Goal: Transaction & Acquisition: Purchase product/service

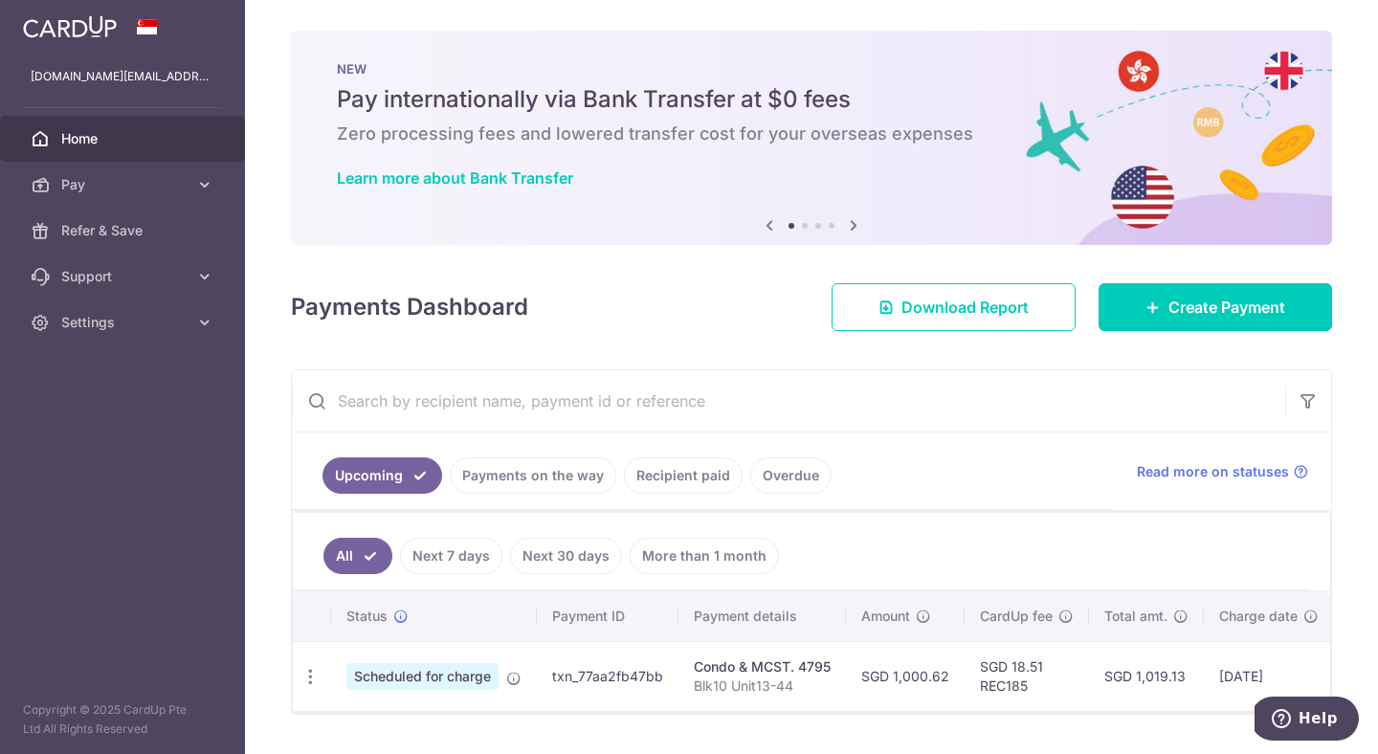
scroll to position [51, 0]
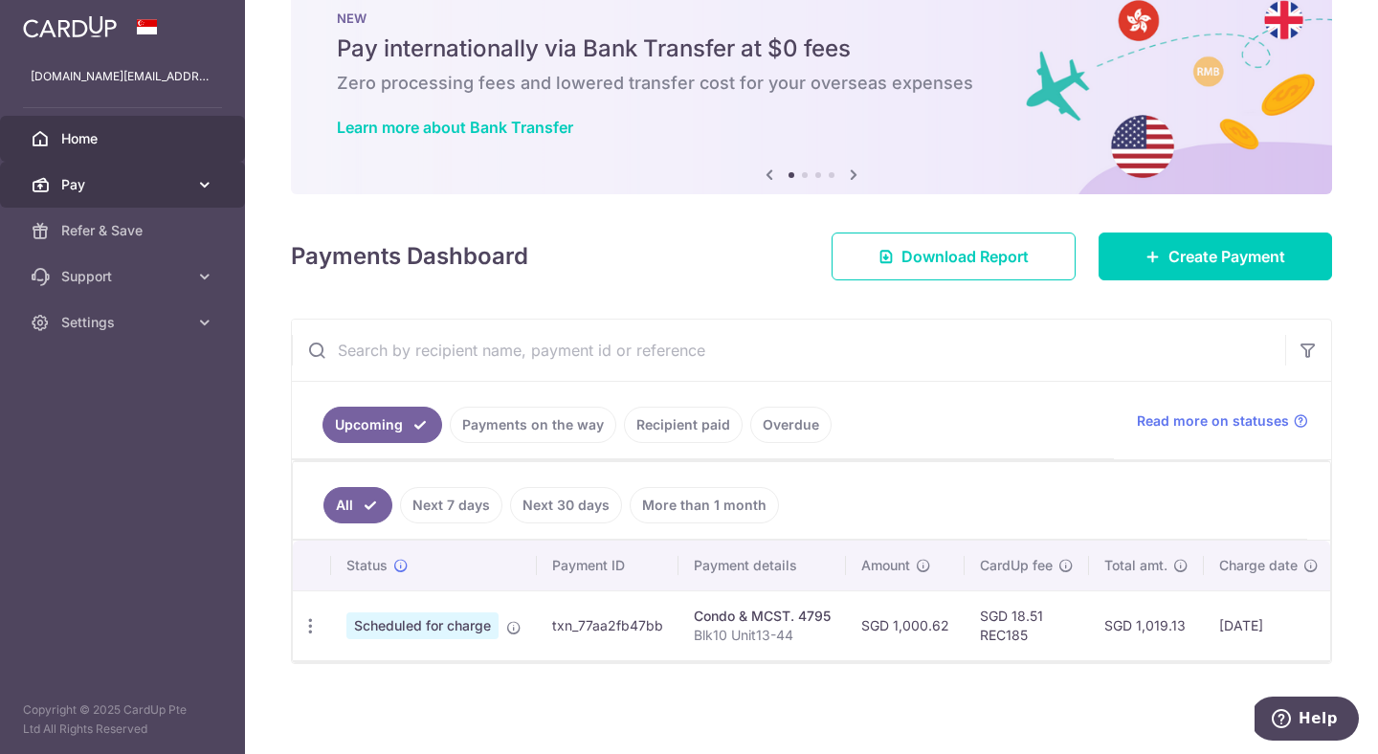
click at [109, 195] on link "Pay" at bounding box center [122, 185] width 245 height 46
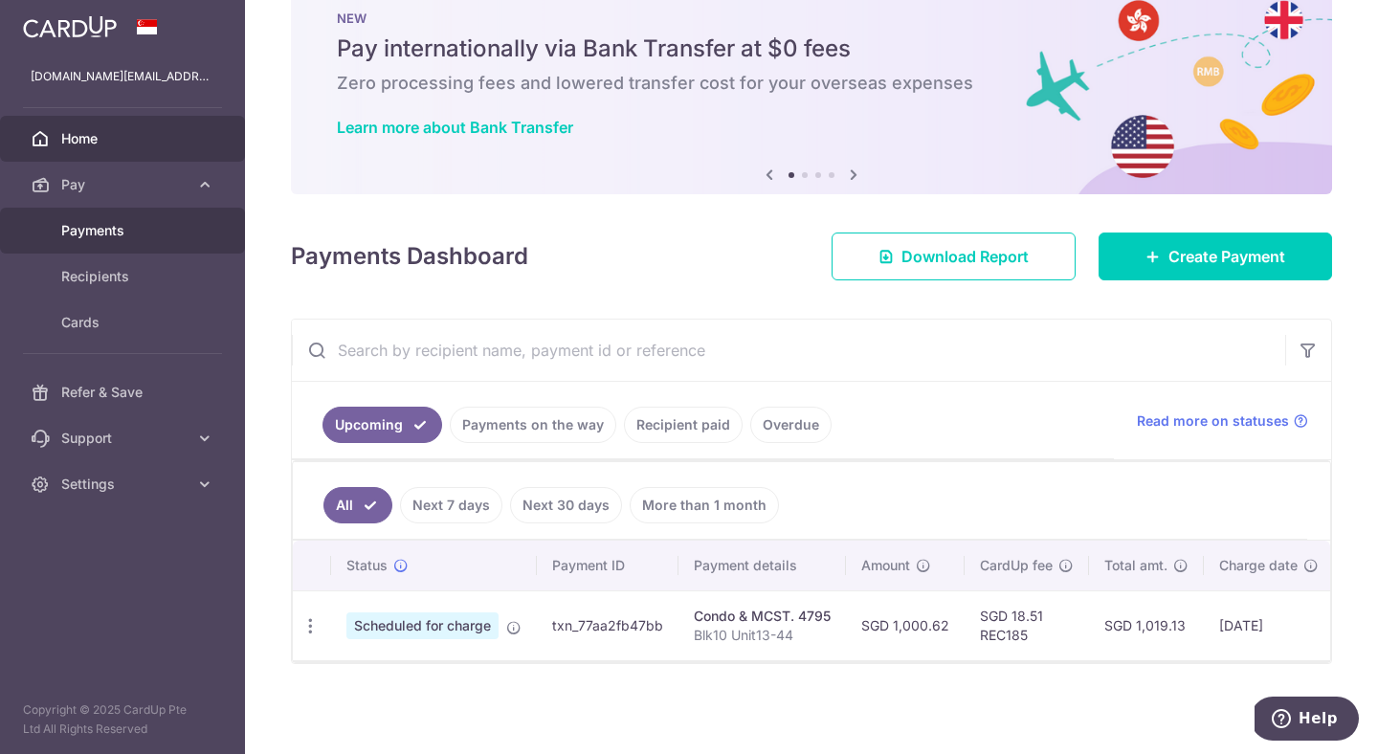
click at [109, 226] on span "Payments" at bounding box center [124, 230] width 126 height 19
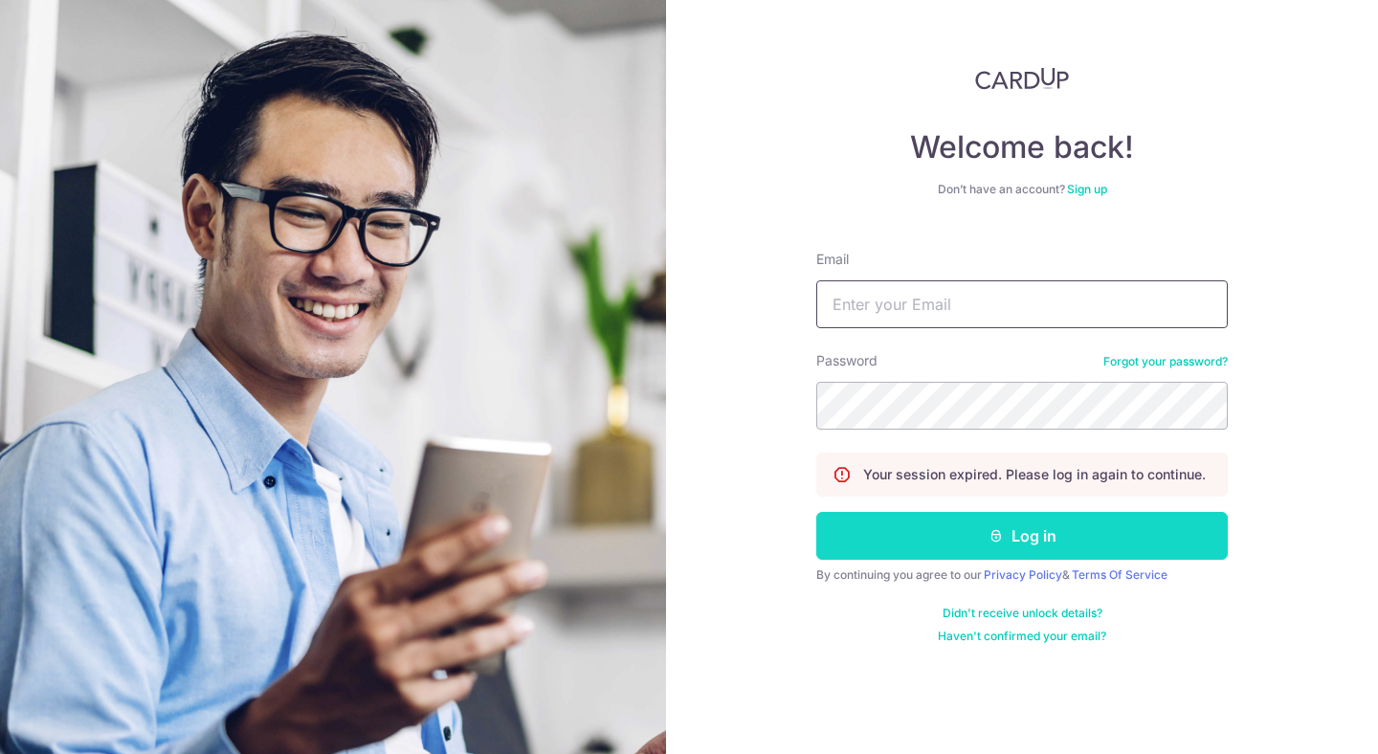
type input "Juliuspang.ck@gmail.com"
click at [968, 525] on button "Log in" at bounding box center [1022, 536] width 412 height 48
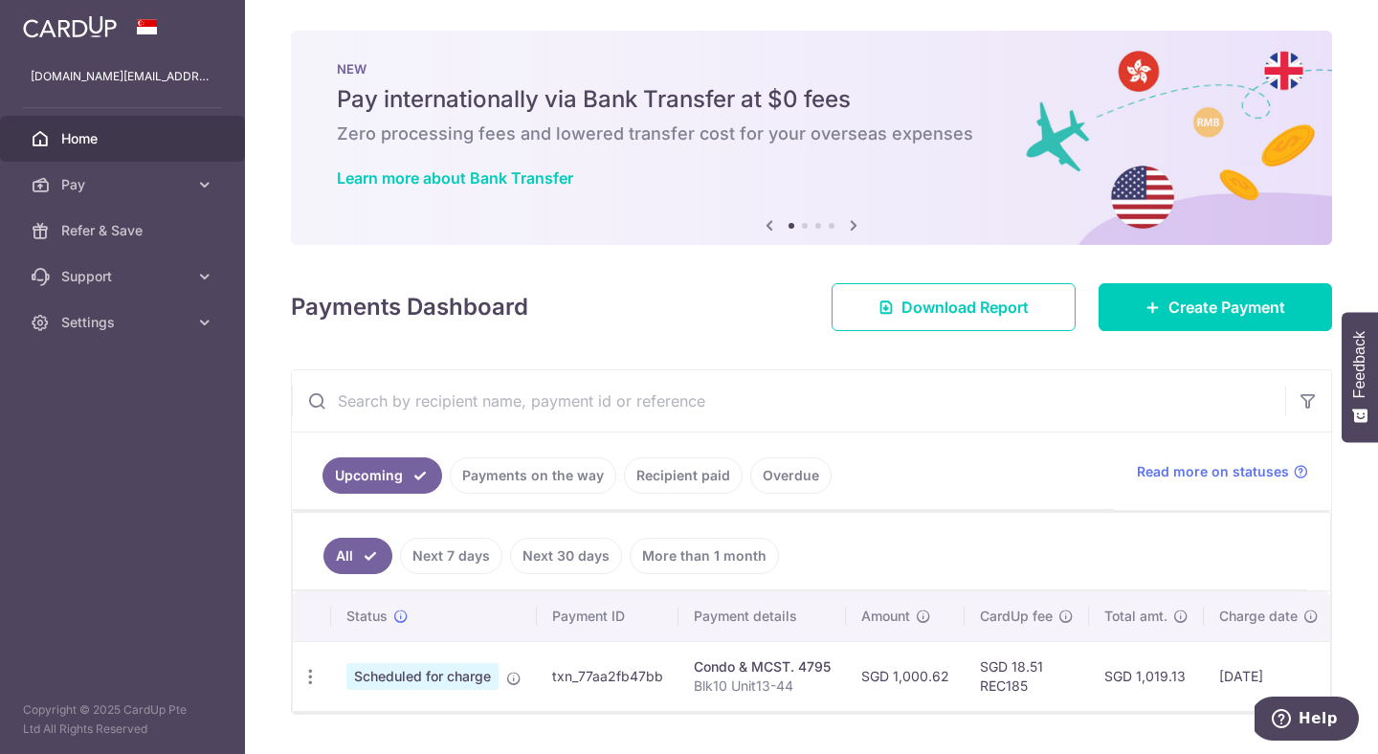
click at [681, 477] on link "Recipient paid" at bounding box center [683, 476] width 119 height 36
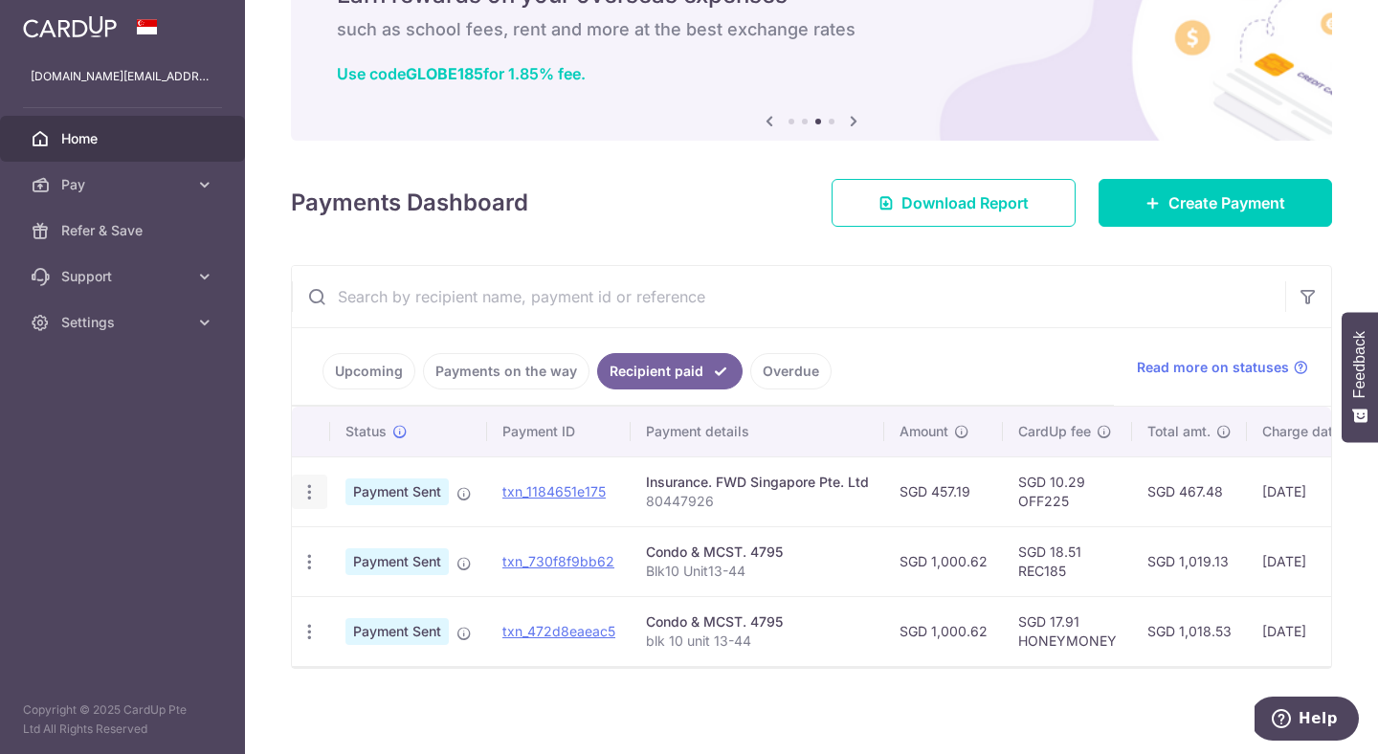
click at [312, 485] on icon "button" at bounding box center [310, 492] width 20 height 20
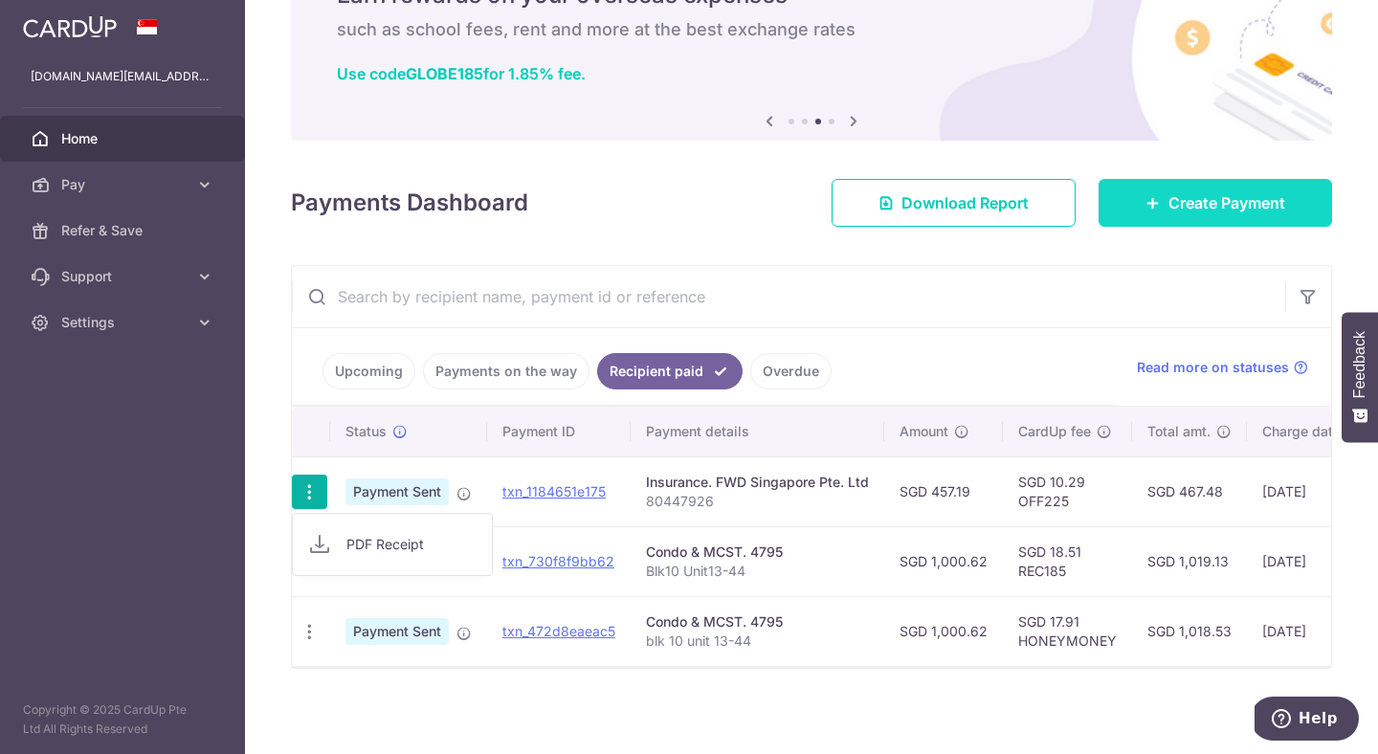
click at [1191, 200] on span "Create Payment" at bounding box center [1227, 202] width 117 height 23
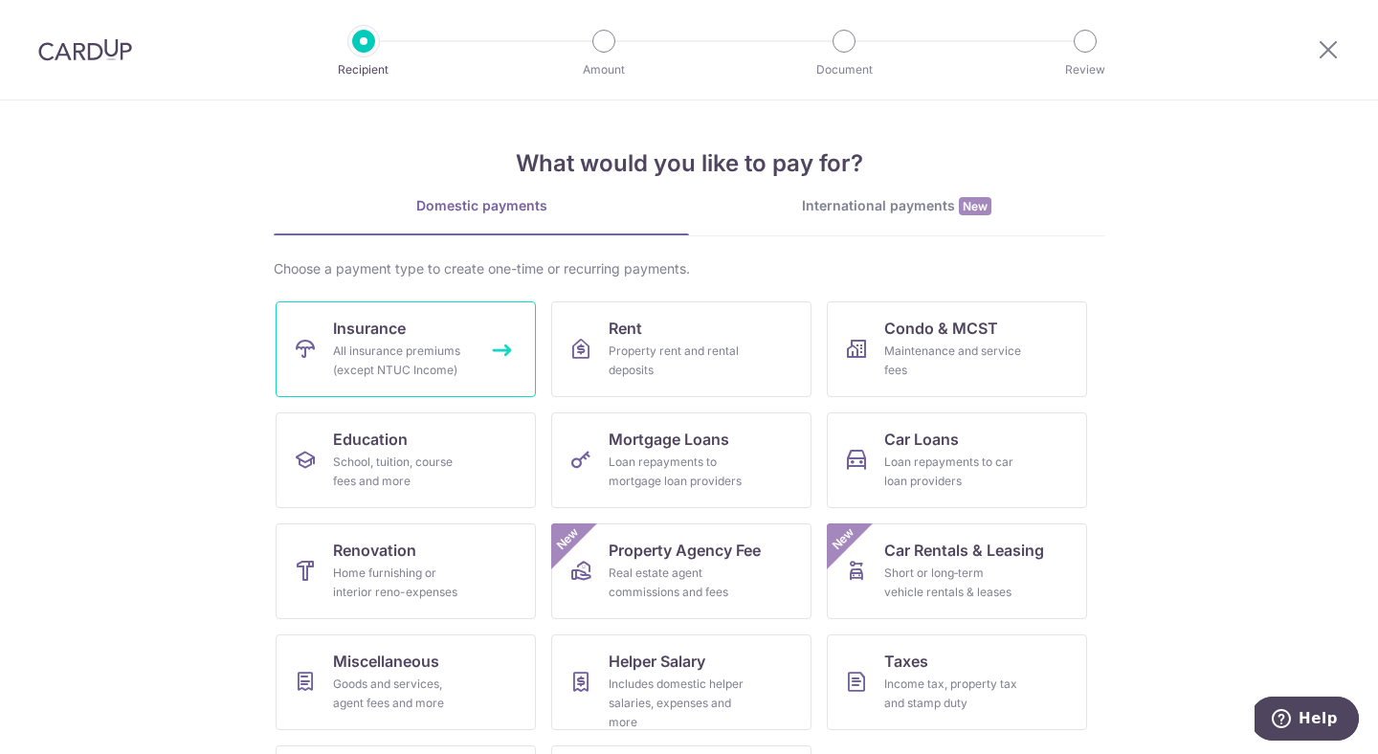
click at [457, 342] on div "All insurance premiums (except NTUC Income)" at bounding box center [402, 361] width 138 height 38
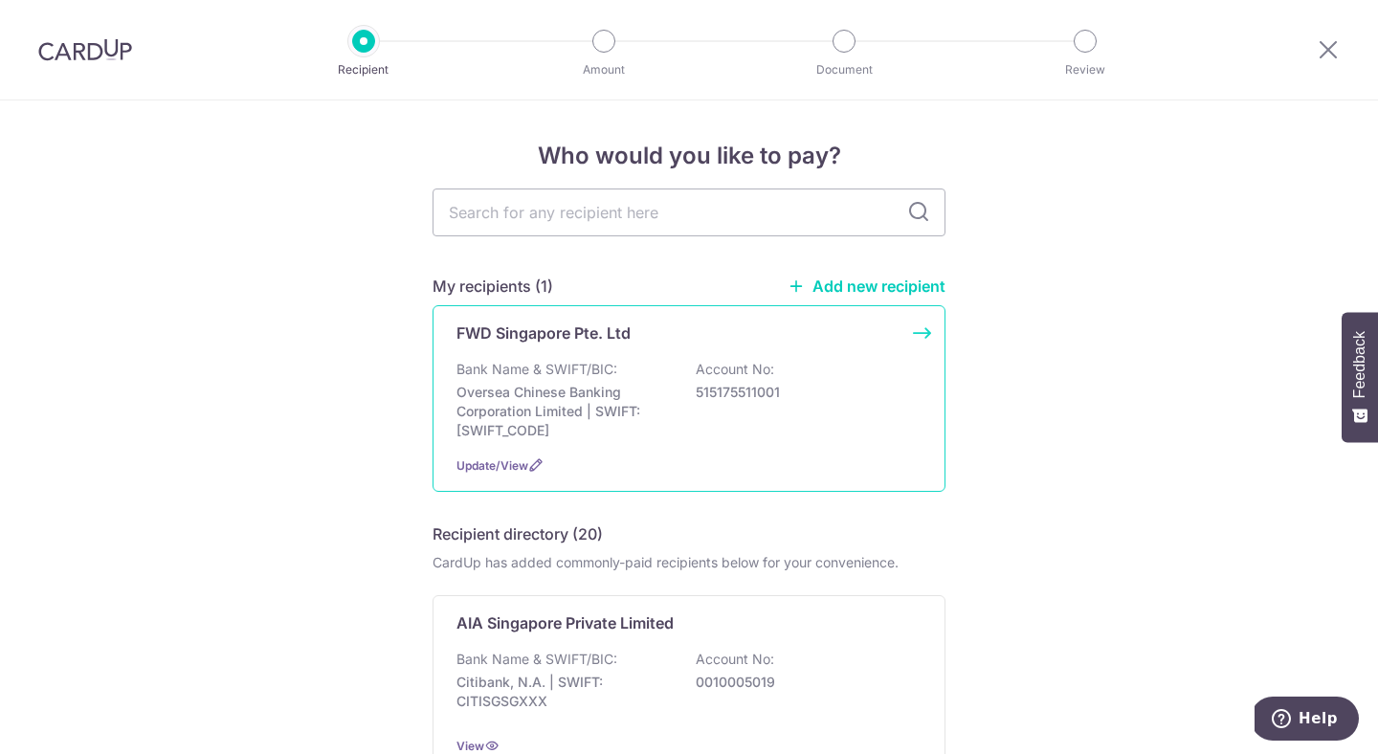
click at [778, 362] on div "Bank Name & SWIFT/BIC: Oversea Chinese Banking Corporation Limited | SWIFT: [SW…" at bounding box center [689, 400] width 465 height 80
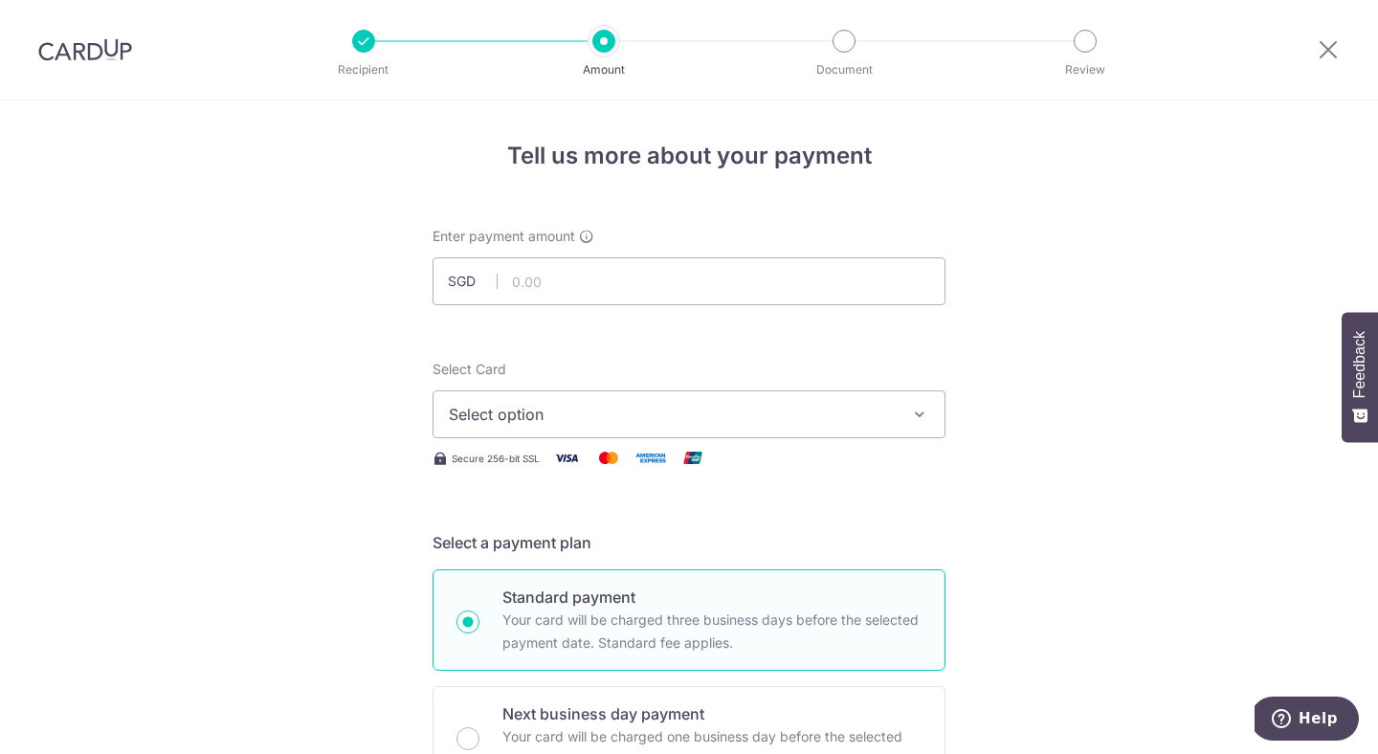
type input "457.19"
click at [740, 406] on span "Select option" at bounding box center [672, 414] width 446 height 23
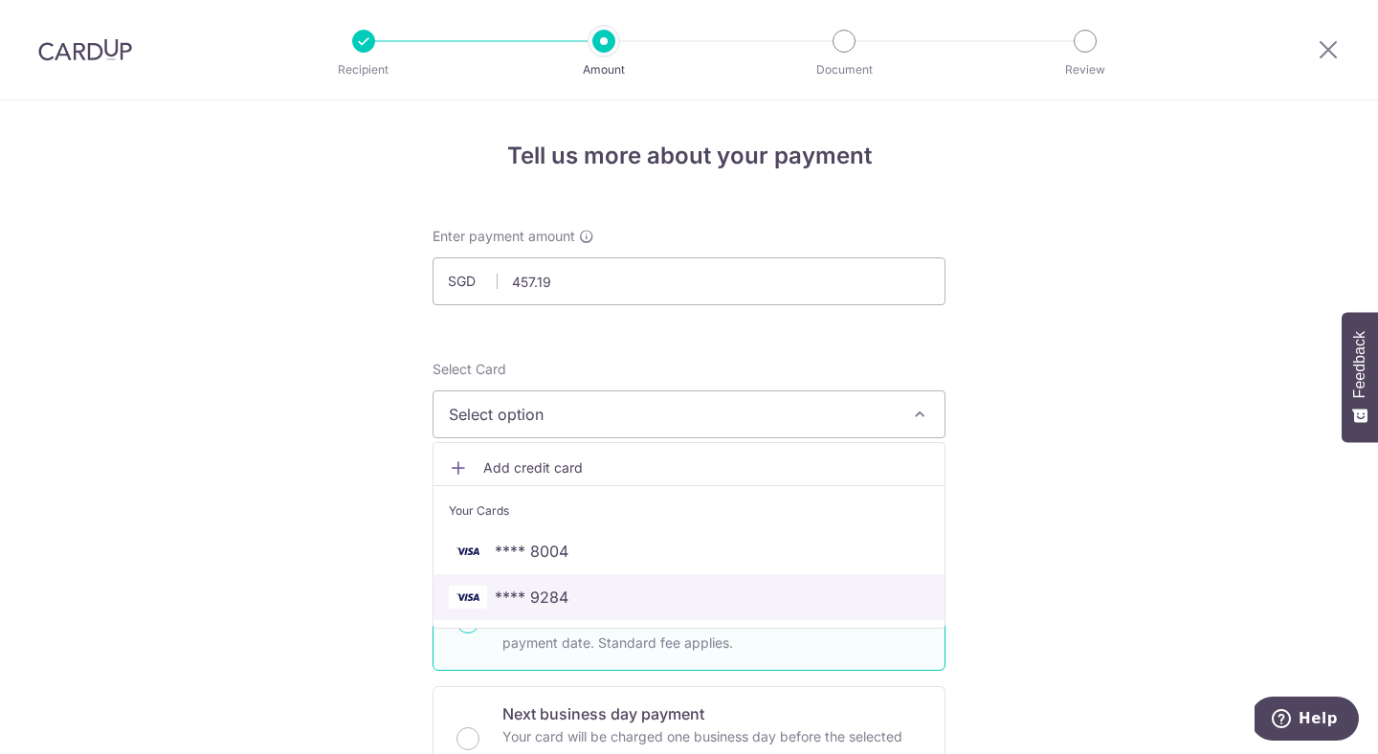
click at [560, 593] on span "**** 9284" at bounding box center [532, 597] width 74 height 23
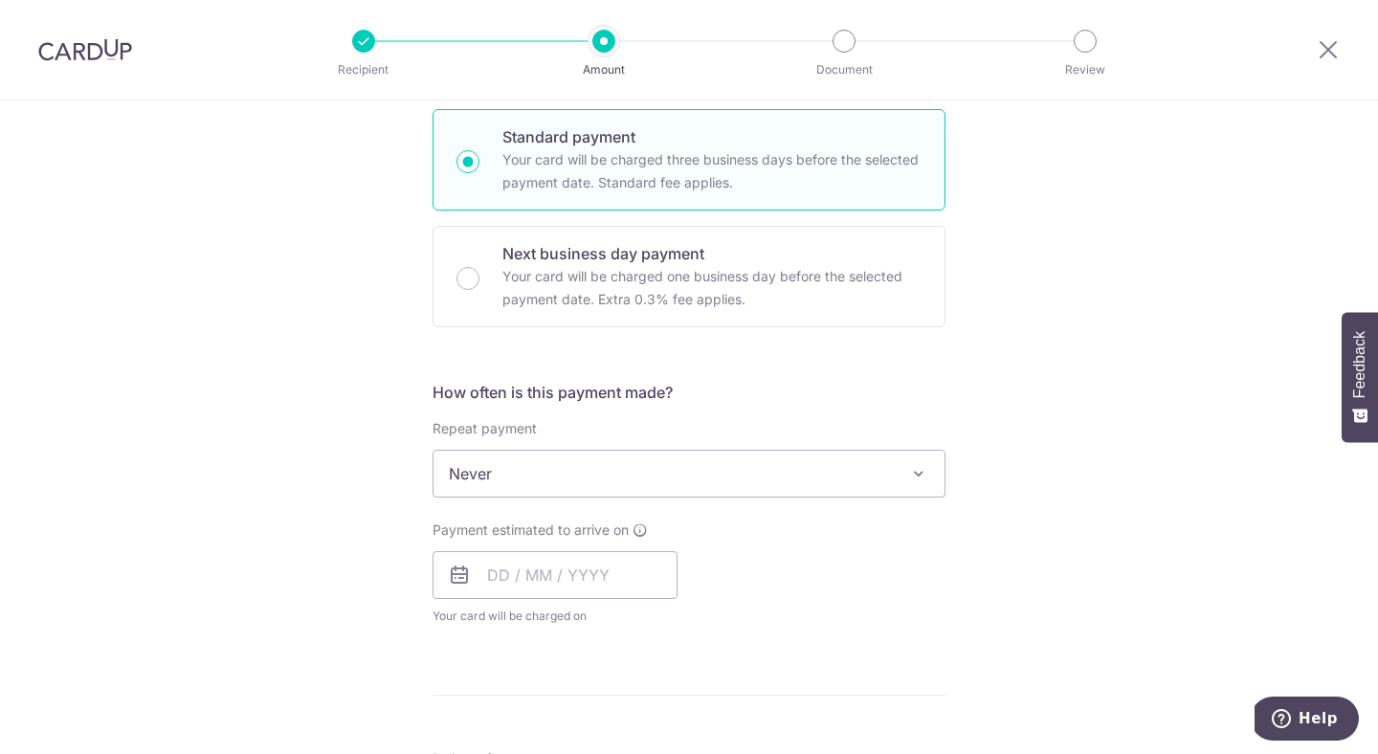
scroll to position [484, 0]
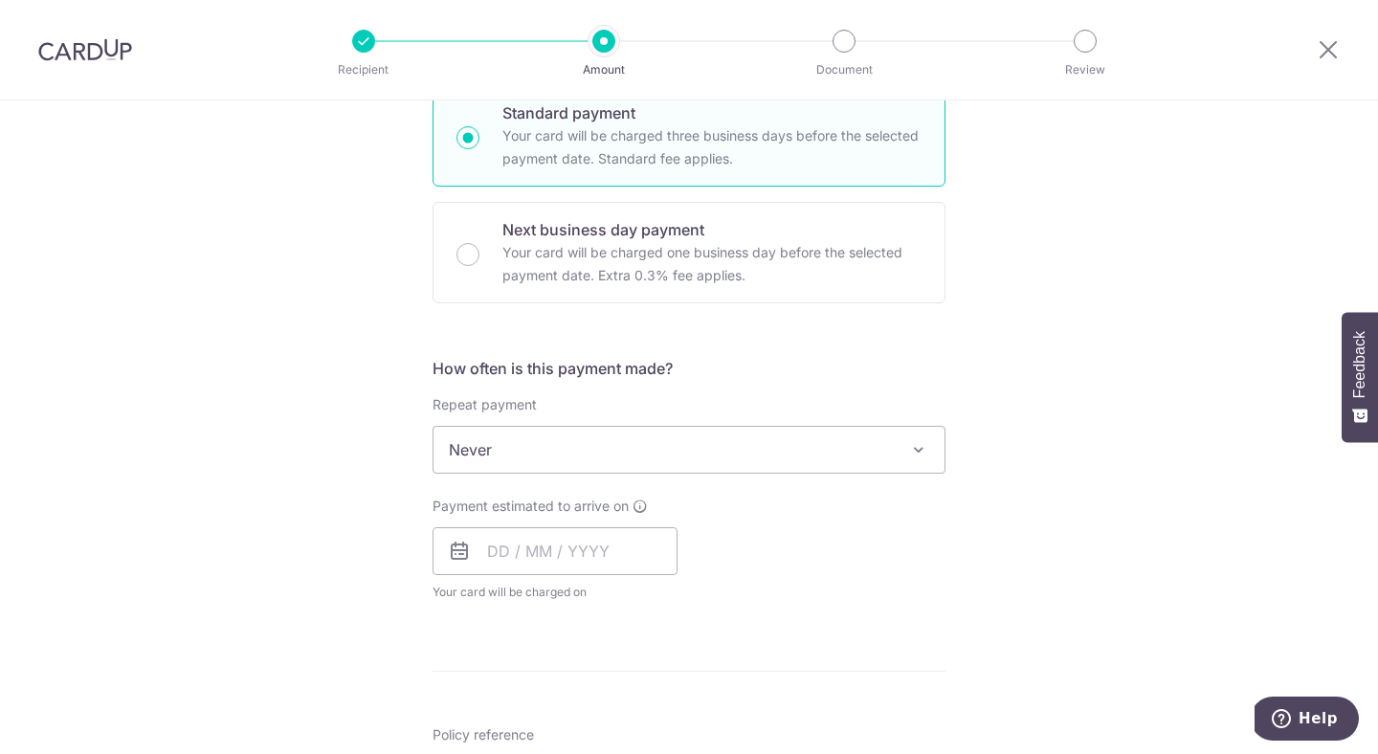
click at [716, 456] on span "Never" at bounding box center [689, 450] width 511 height 46
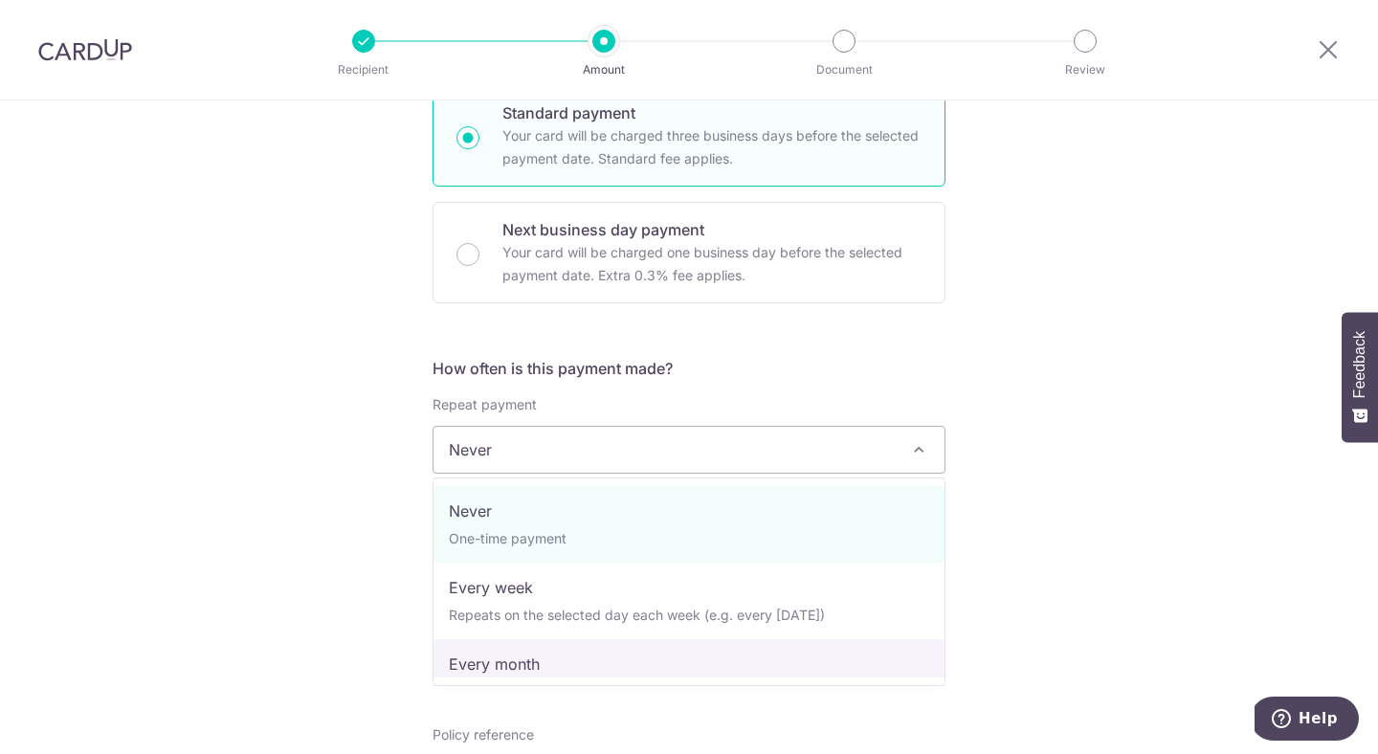
select select "3"
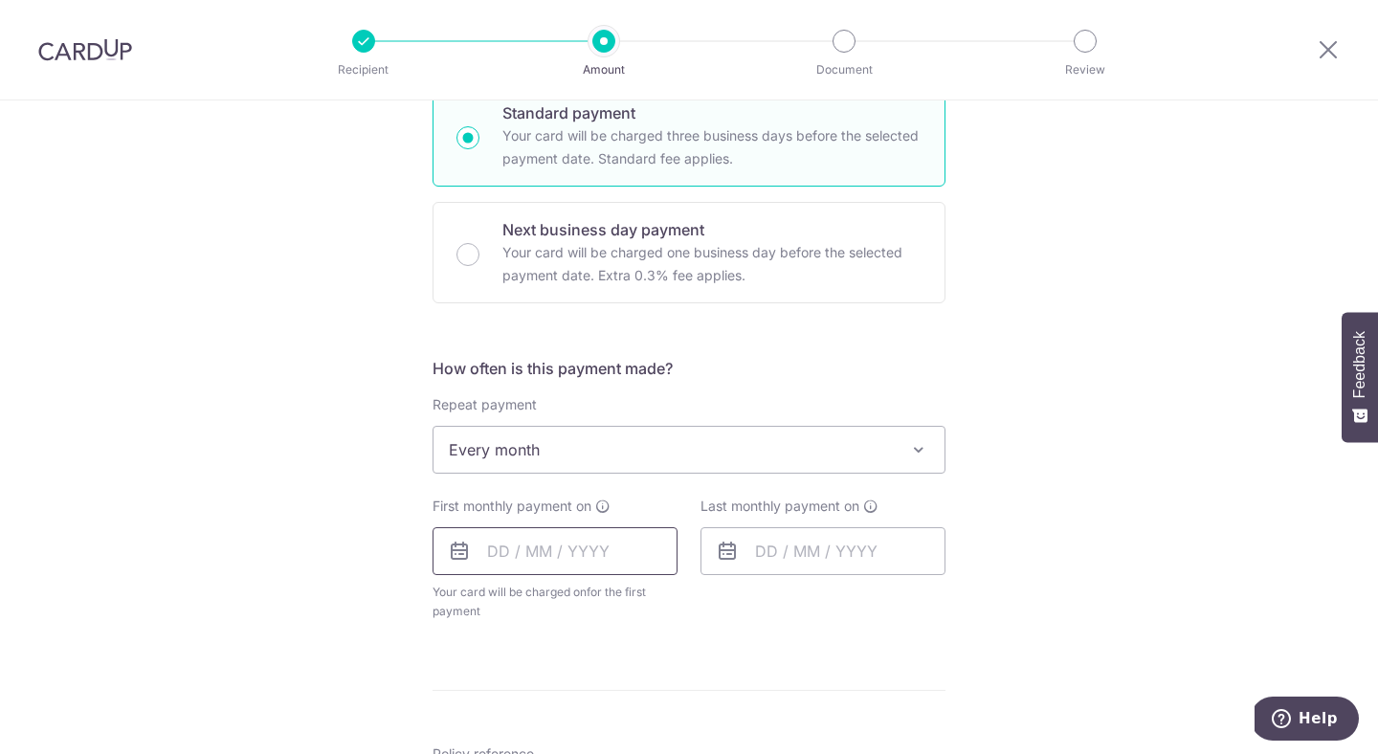
click at [498, 547] on input "text" at bounding box center [555, 551] width 245 height 48
click at [332, 648] on div "Tell us more about your payment Enter payment amount SGD 457.19 457.19 Select C…" at bounding box center [689, 491] width 1378 height 1751
click at [487, 549] on input "text" at bounding box center [555, 551] width 245 height 48
click at [504, 726] on link "6" at bounding box center [510, 725] width 31 height 31
type input "[DATE]"
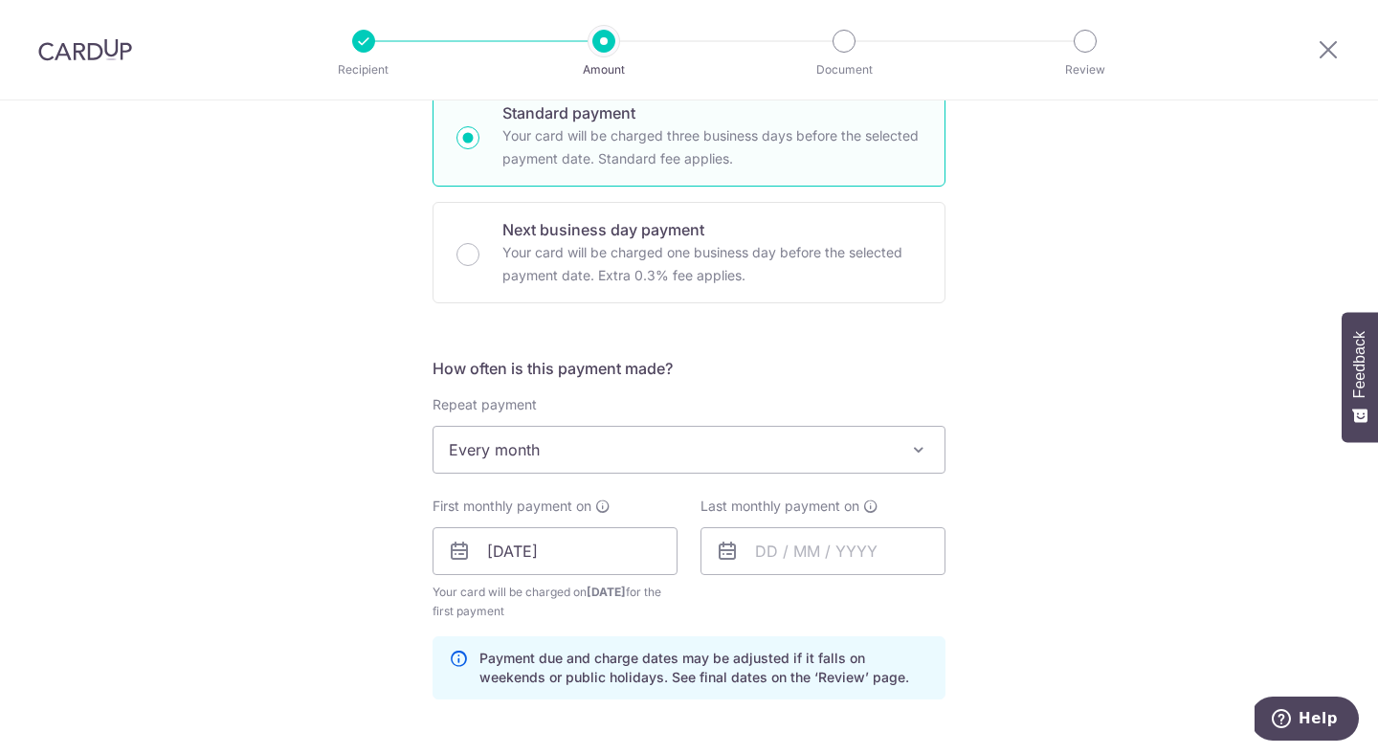
click at [575, 453] on span "Every month" at bounding box center [689, 450] width 511 height 46
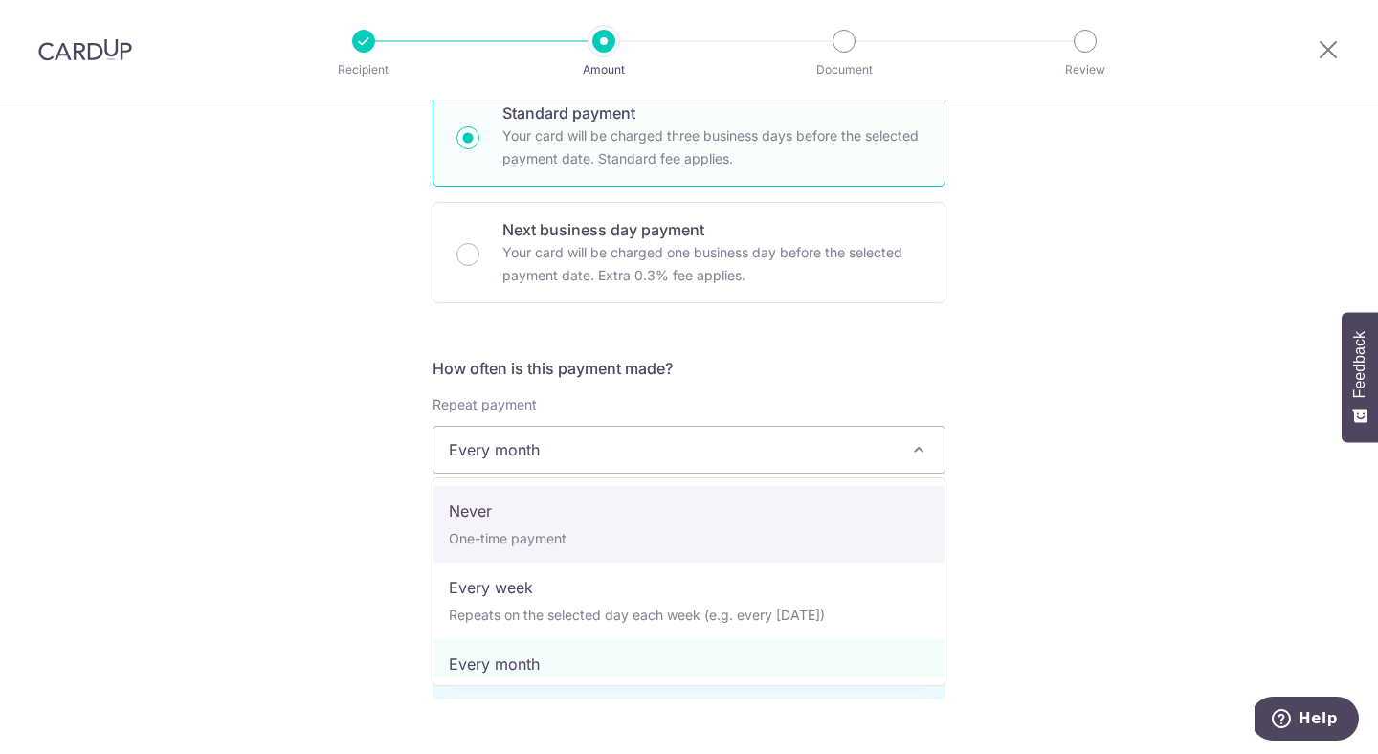
select select "1"
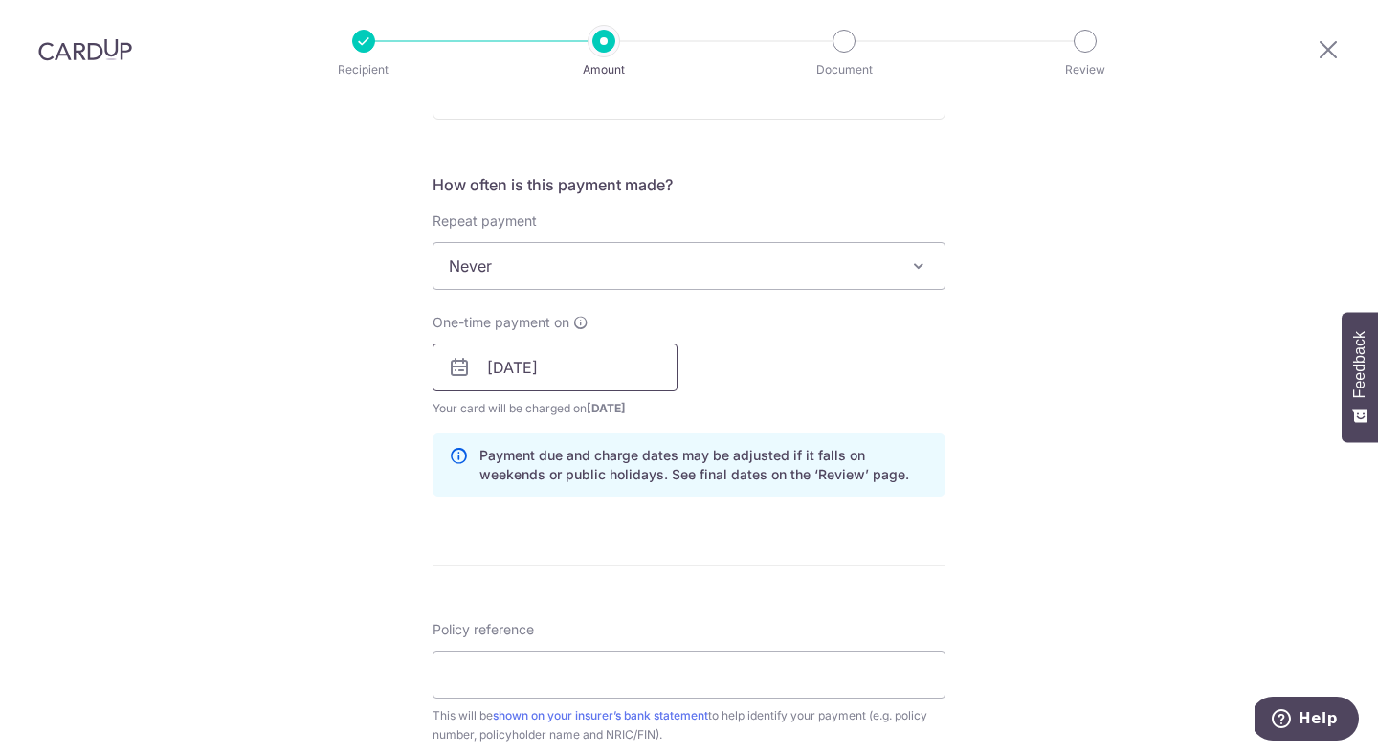
scroll to position [692, 0]
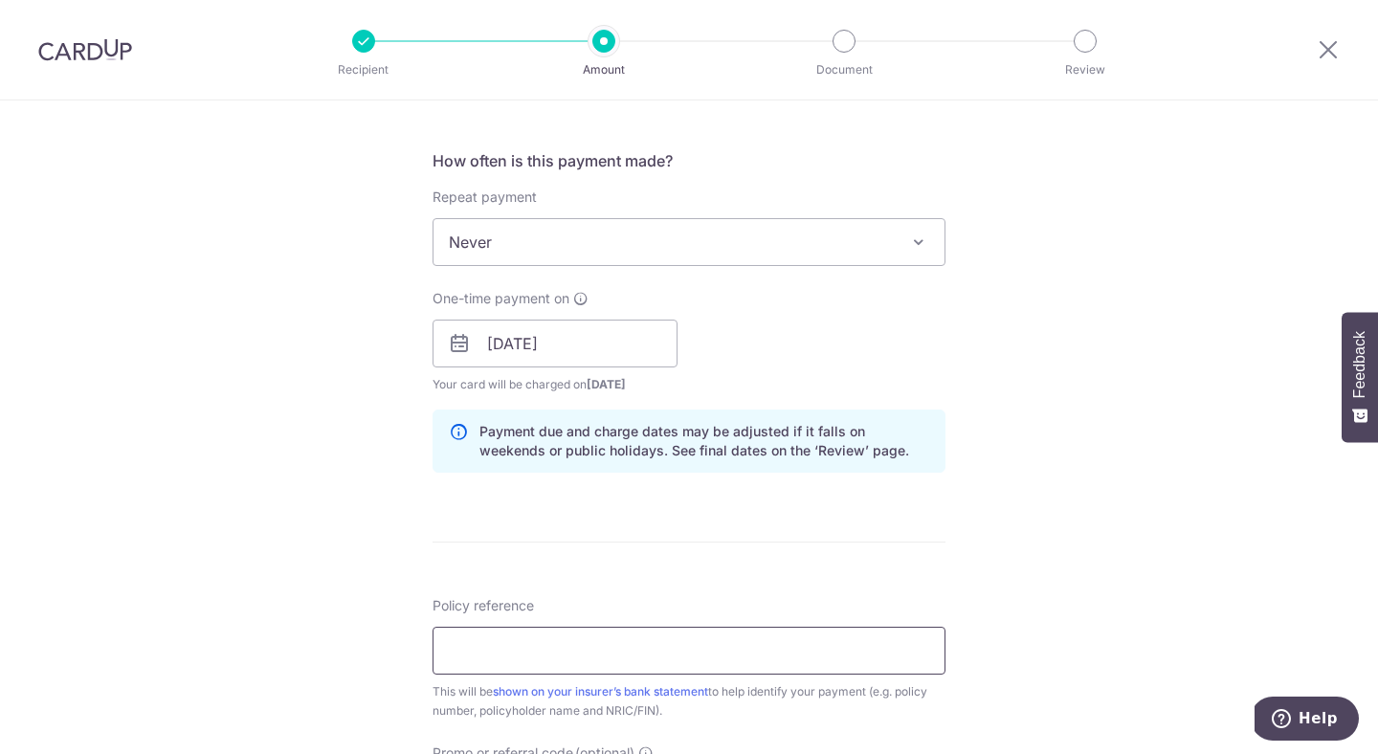
click at [508, 649] on input "Policy reference" at bounding box center [689, 651] width 513 height 48
type input "80447926"
click at [1106, 472] on div "Tell us more about your payment Enter payment amount SGD 457.19 457.19 Select C…" at bounding box center [689, 313] width 1378 height 1810
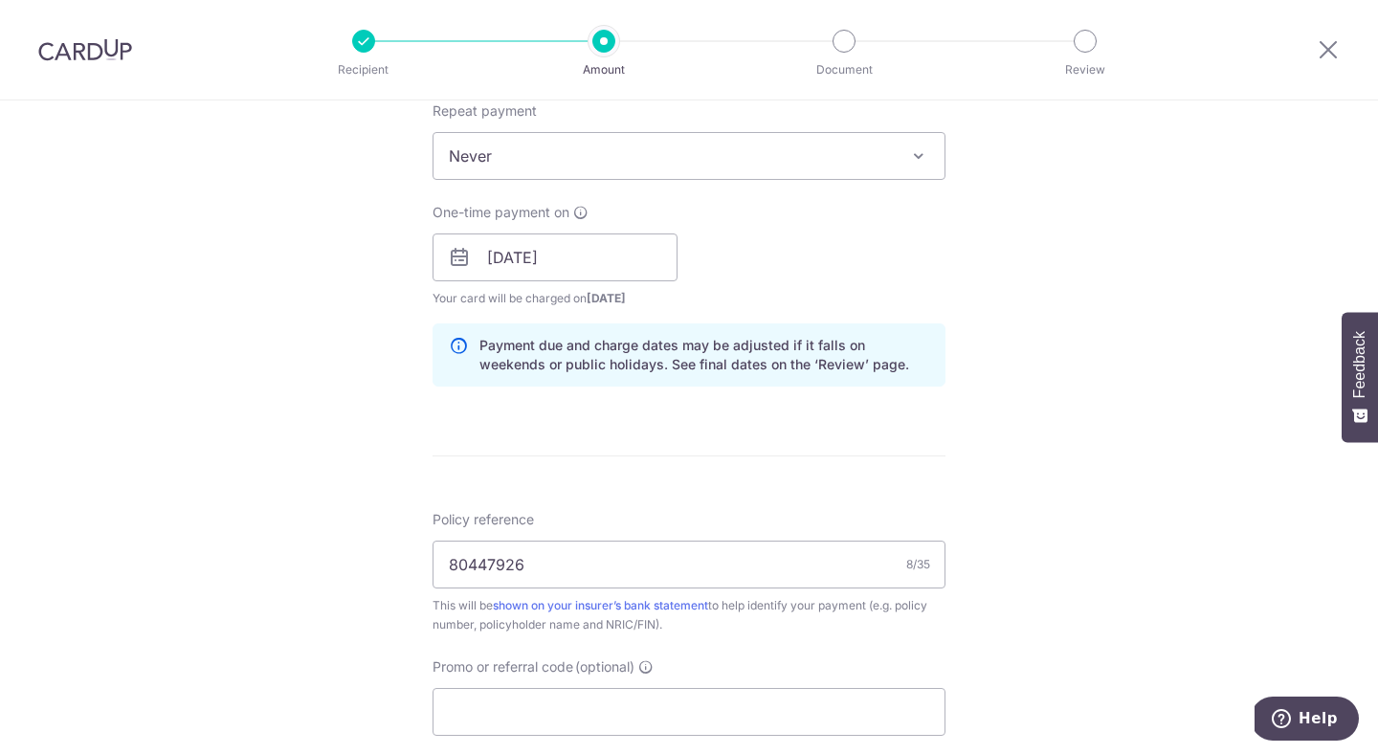
scroll to position [792, 0]
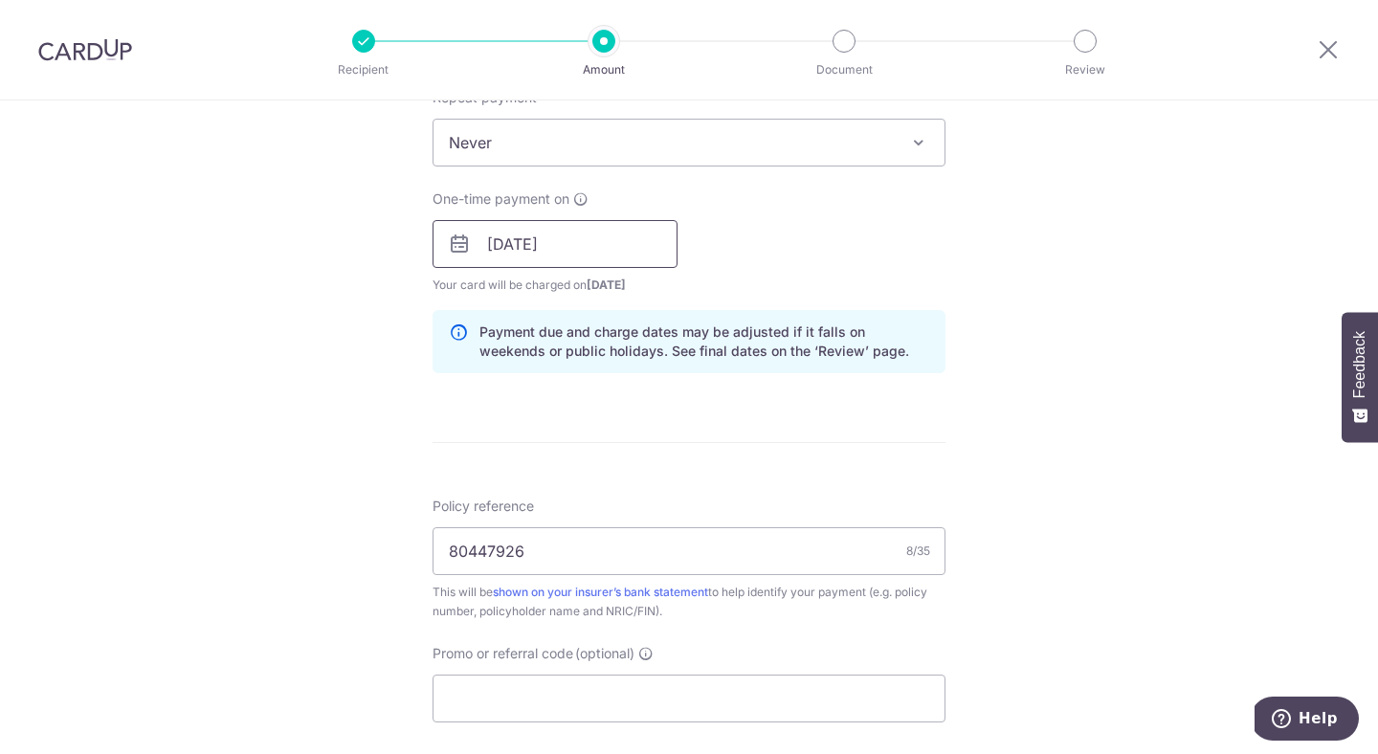
click at [563, 232] on input "06/10/2025" at bounding box center [555, 244] width 245 height 48
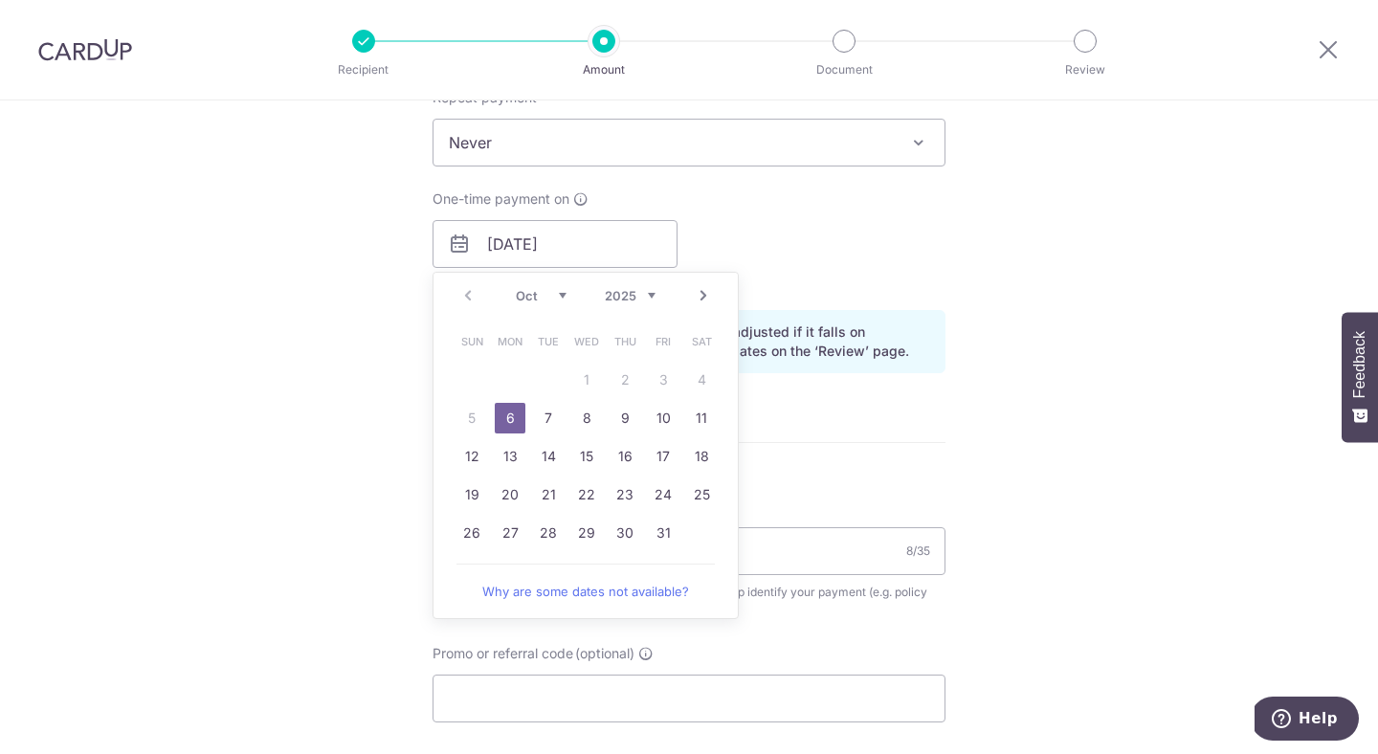
click at [585, 381] on table "Sun Mon Tue Wed Thu Fri Sat 1 2 3 4 5 6 7 8 9 10 11 12 13 14 15 16 17 18 19 20 …" at bounding box center [587, 438] width 268 height 230
click at [1101, 348] on div "Tell us more about your payment Enter payment amount SGD 457.19 457.19 Select C…" at bounding box center [689, 214] width 1378 height 1810
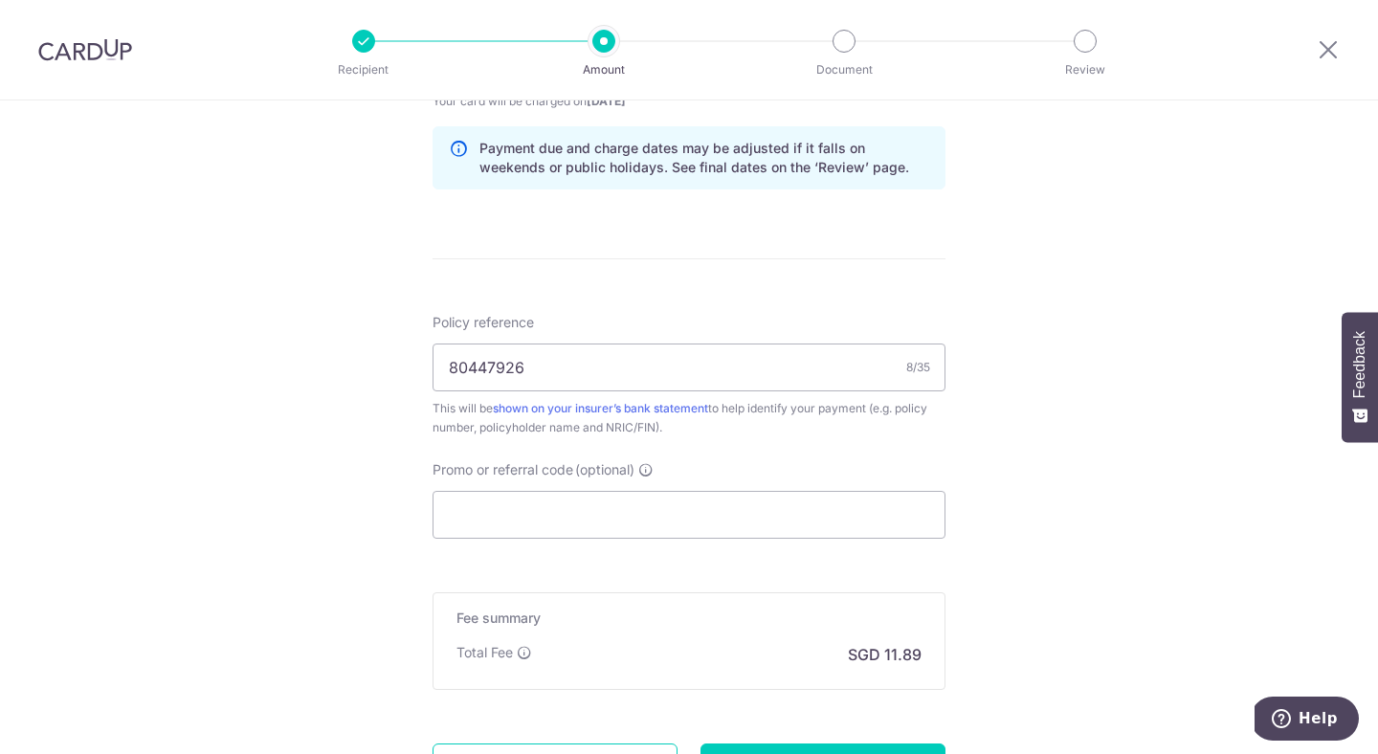
scroll to position [1003, 0]
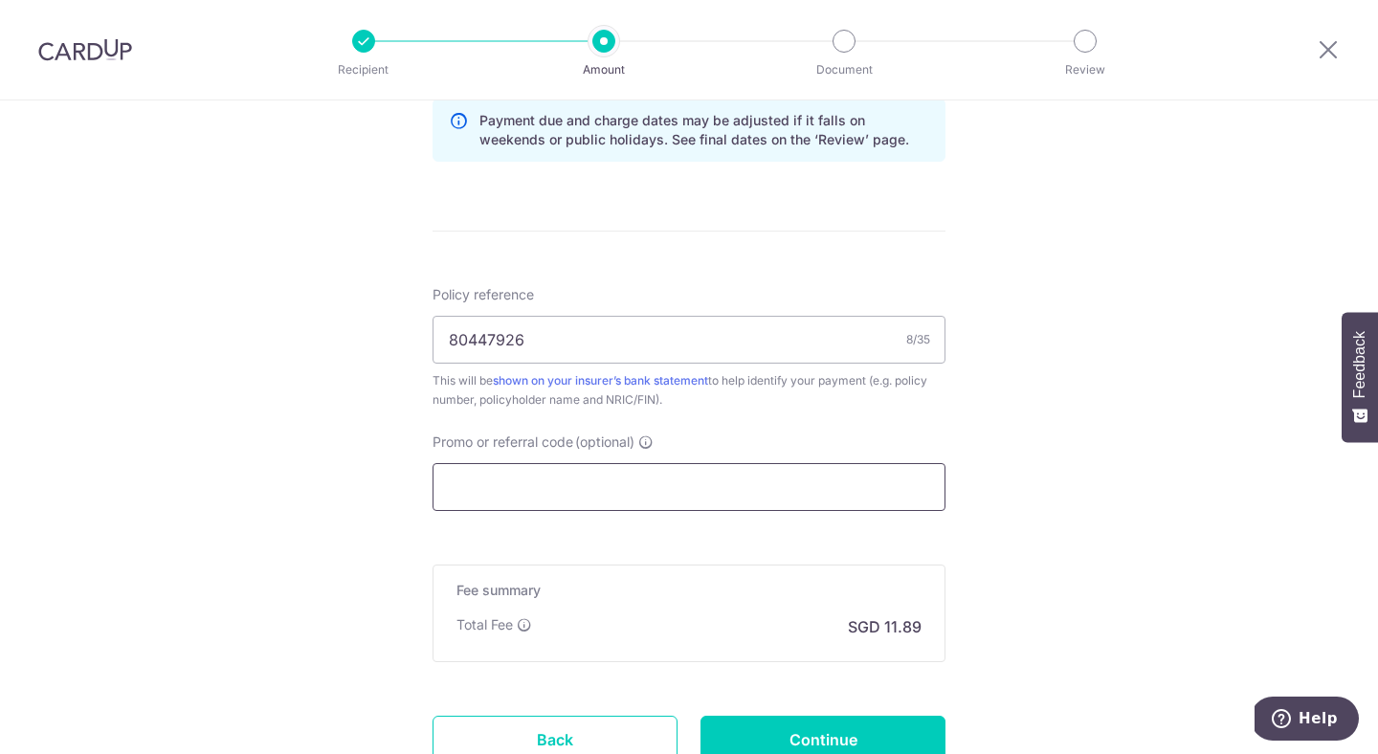
click at [554, 481] on input "Promo or referral code (optional)" at bounding box center [689, 487] width 513 height 48
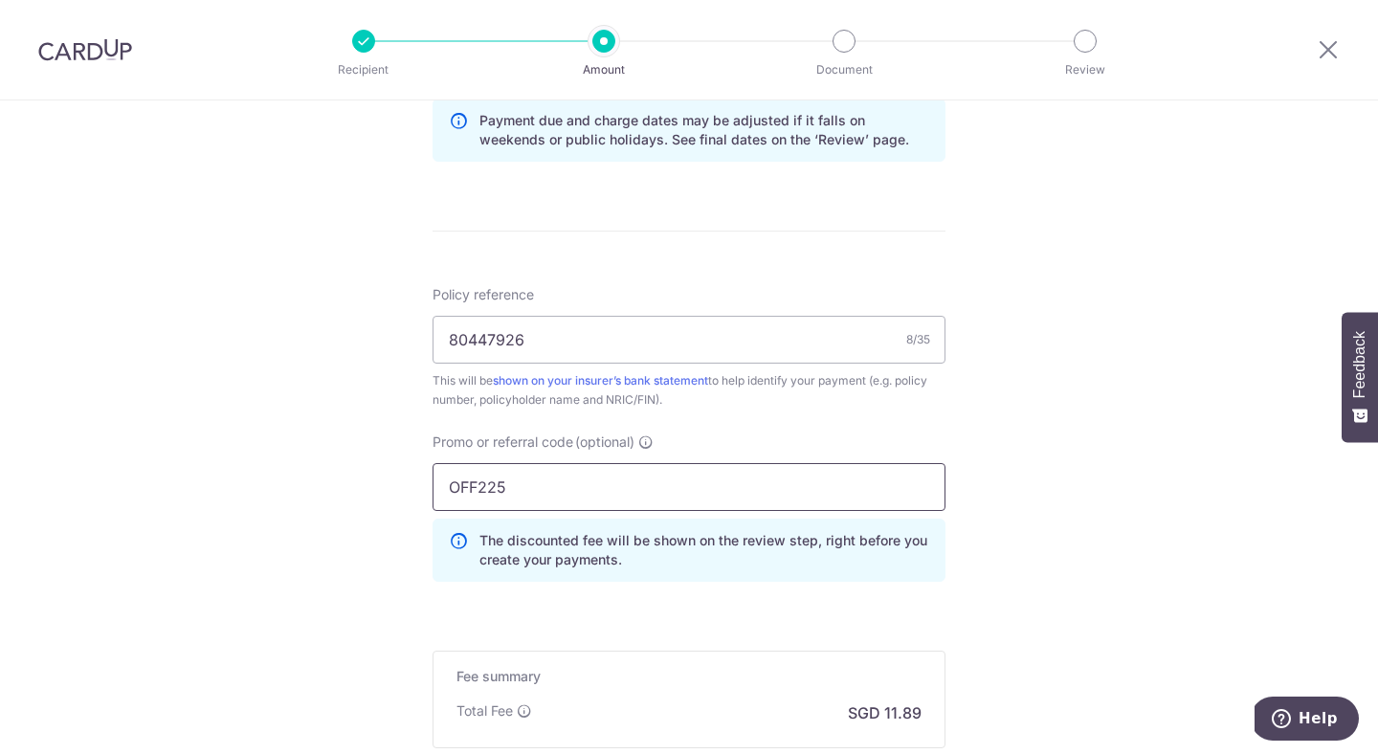
type input "OFF225"
click at [1014, 466] on div "Tell us more about your payment Enter payment amount SGD 457.19 457.19 Select C…" at bounding box center [689, 45] width 1378 height 1896
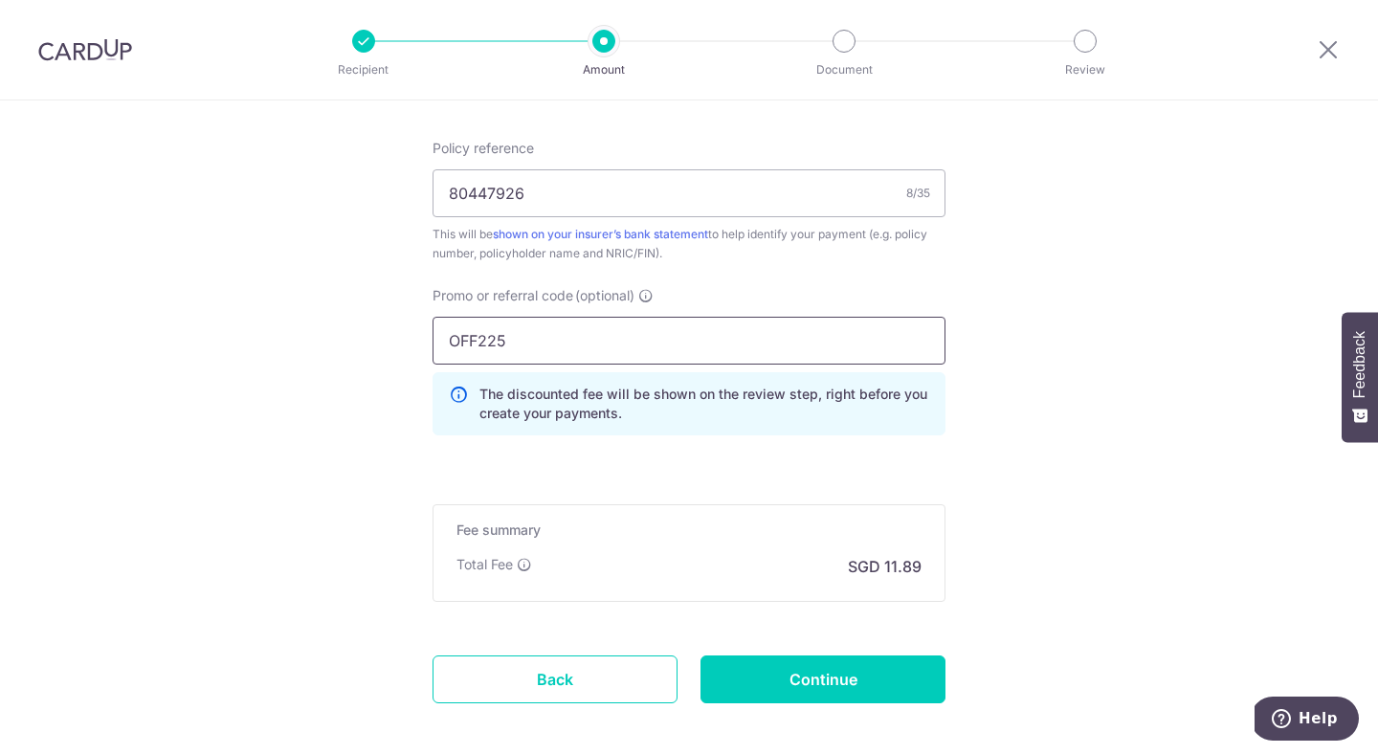
scroll to position [1220, 0]
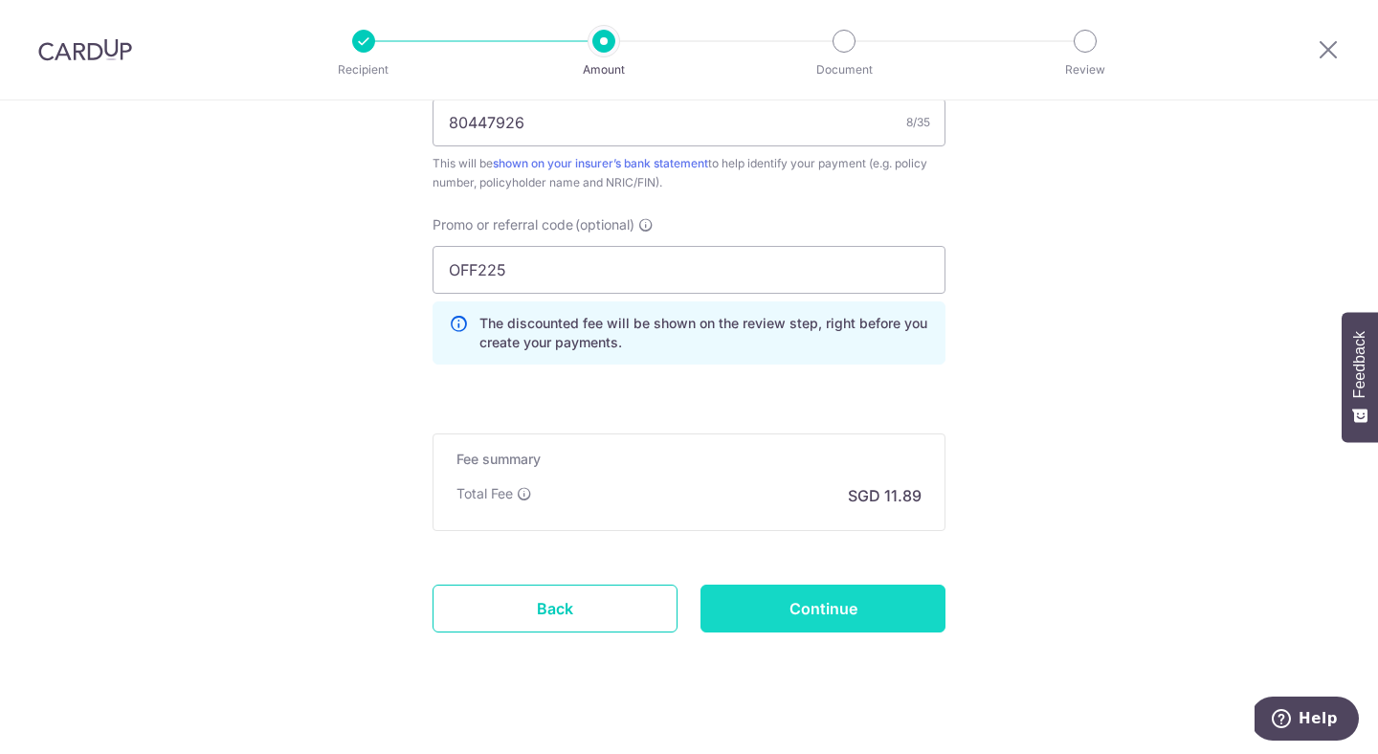
click at [812, 608] on input "Continue" at bounding box center [823, 609] width 245 height 48
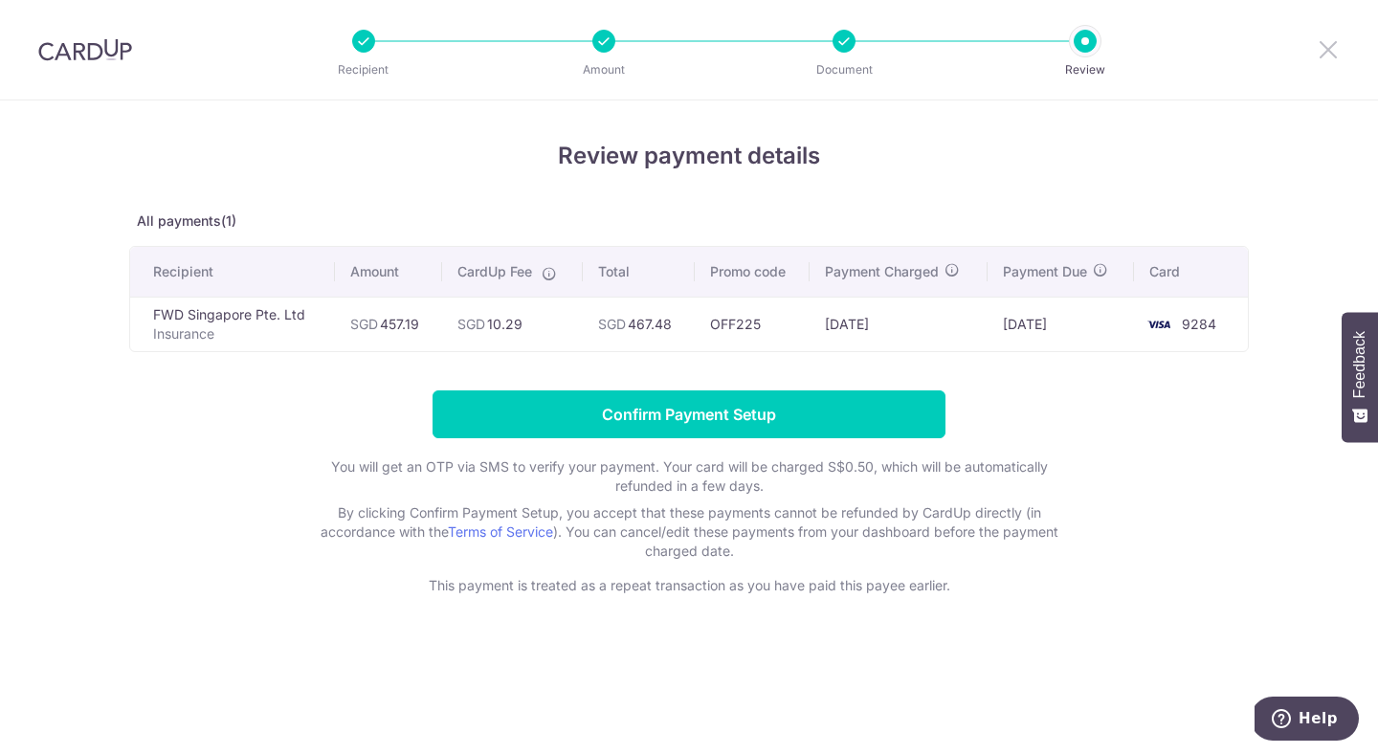
click at [1325, 49] on icon at bounding box center [1328, 49] width 23 height 24
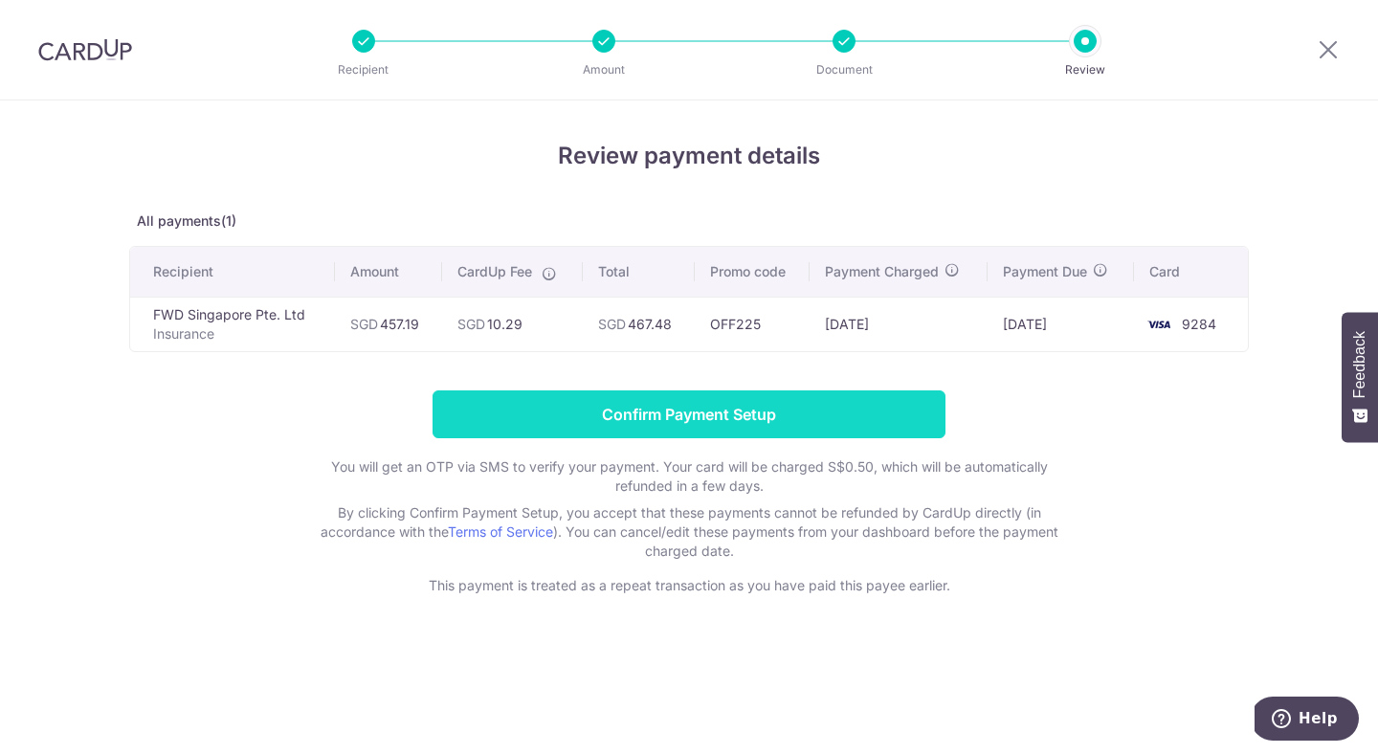
click at [795, 414] on input "Confirm Payment Setup" at bounding box center [689, 415] width 513 height 48
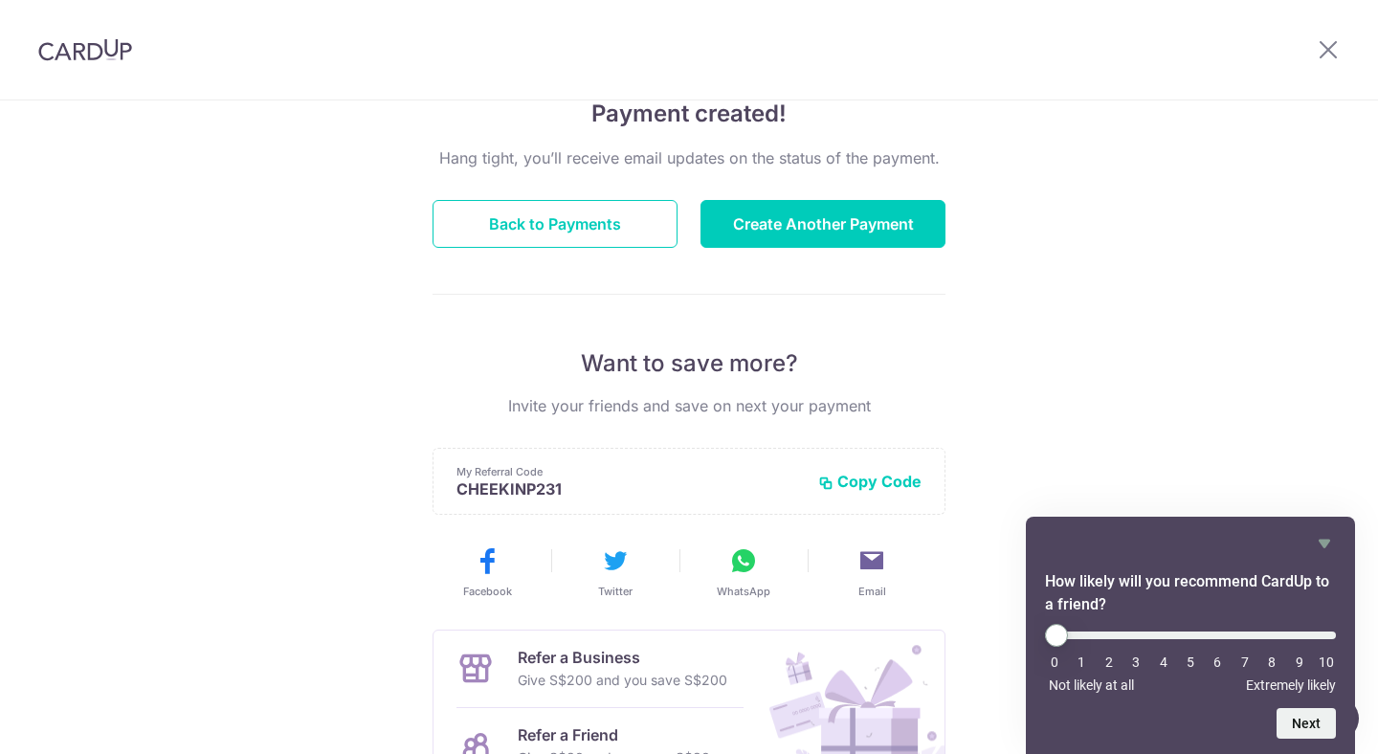
scroll to position [144, 0]
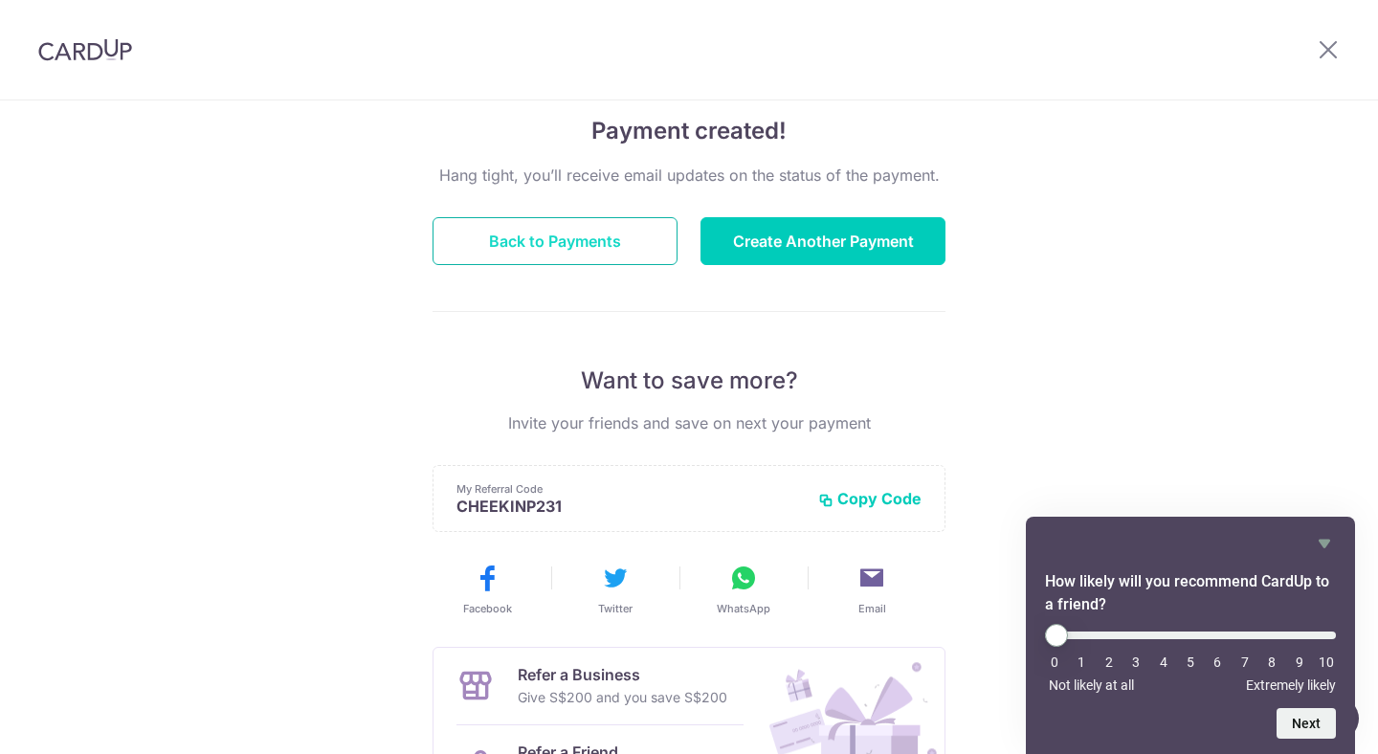
click at [564, 233] on button "Back to Payments" at bounding box center [555, 241] width 245 height 48
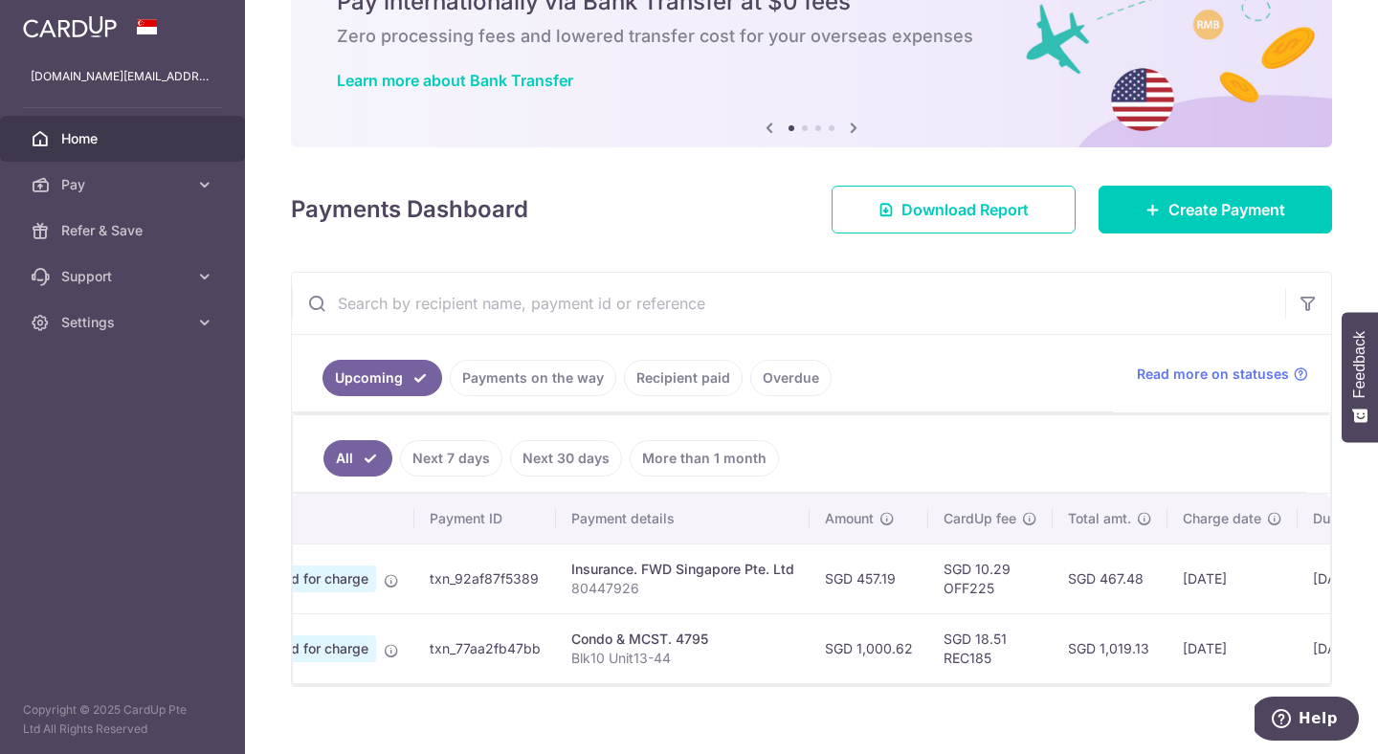
scroll to position [0, 163]
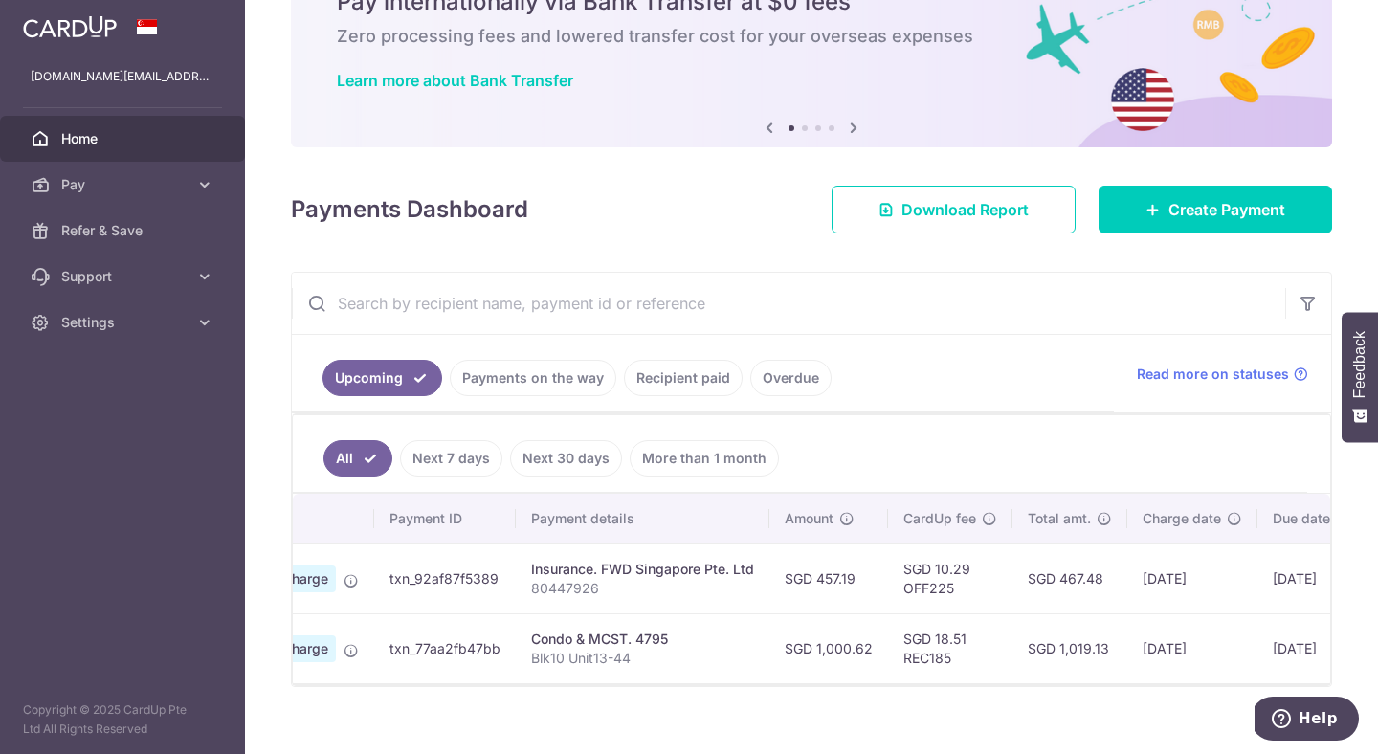
click at [696, 375] on link "Recipient paid" at bounding box center [683, 378] width 119 height 36
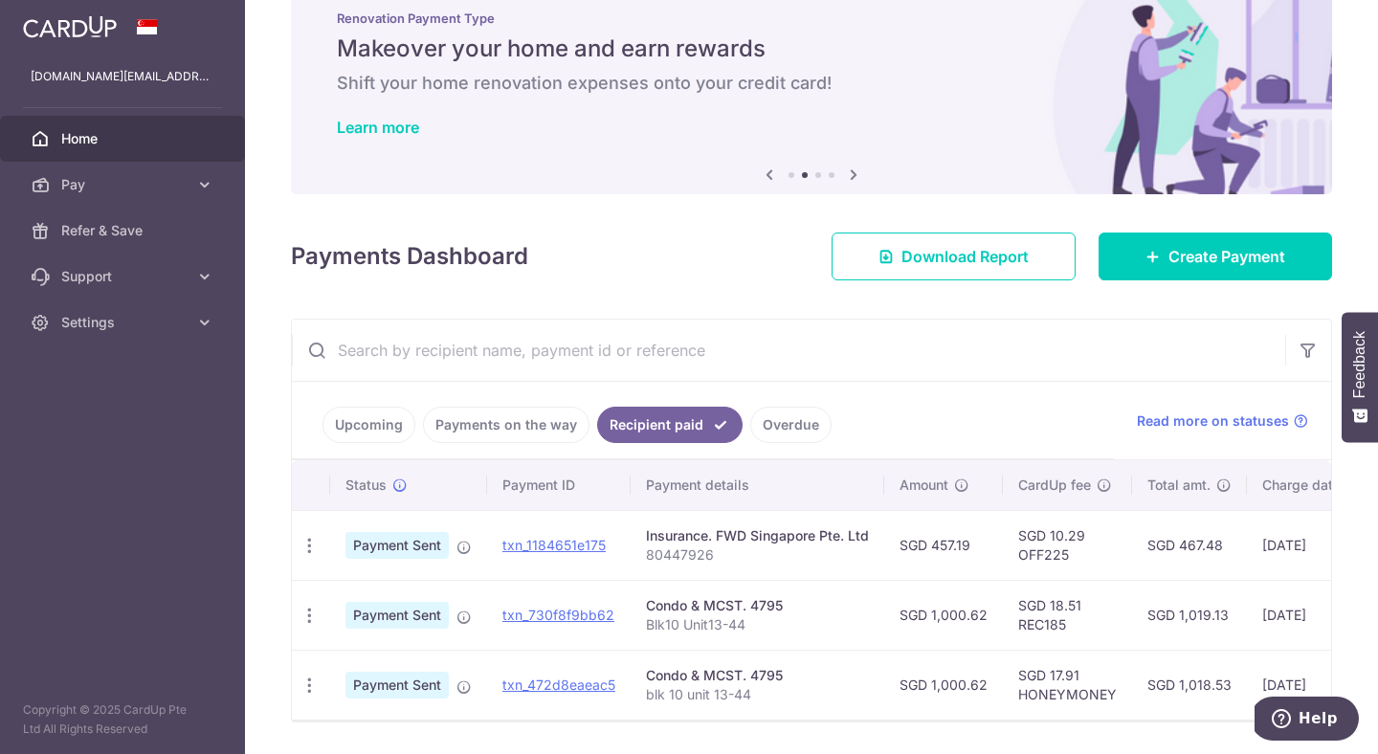
scroll to position [0, 0]
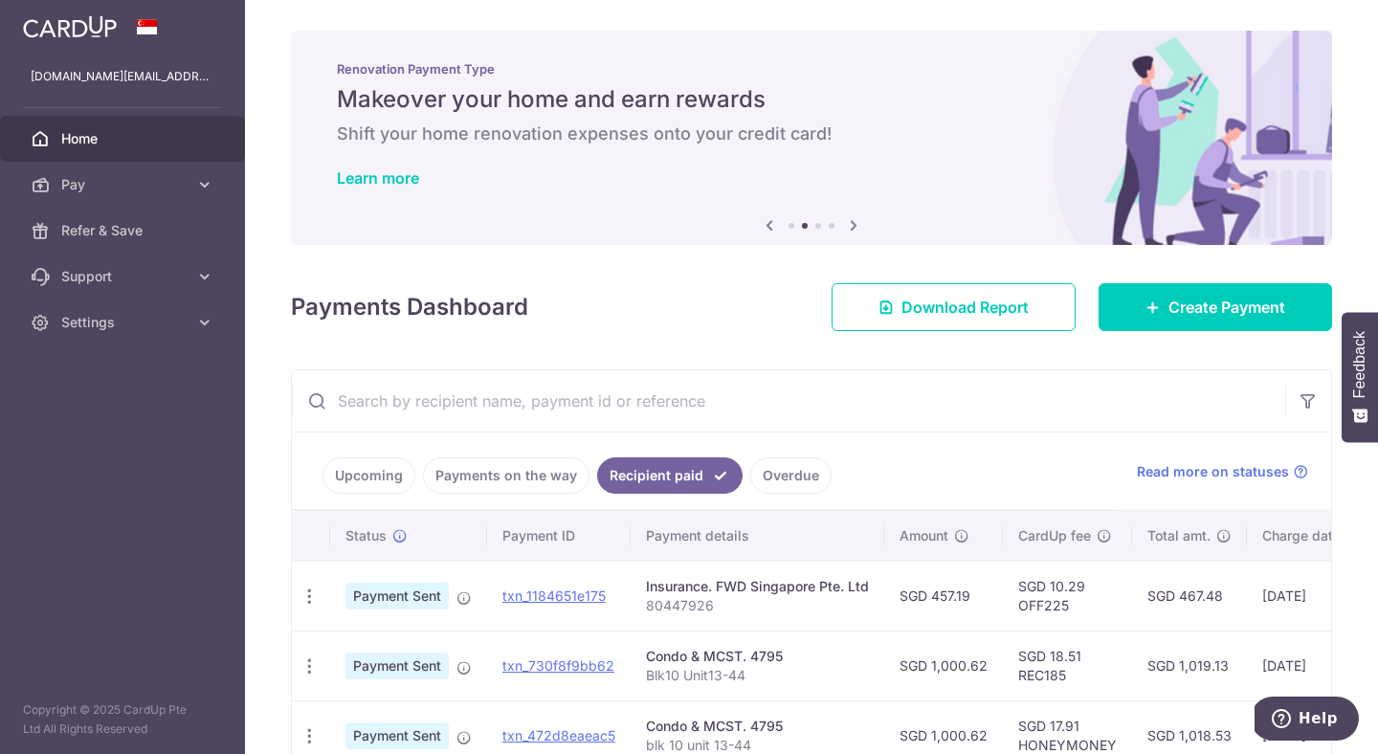
click at [93, 25] on img at bounding box center [70, 26] width 94 height 23
